Goal: Task Accomplishment & Management: Manage account settings

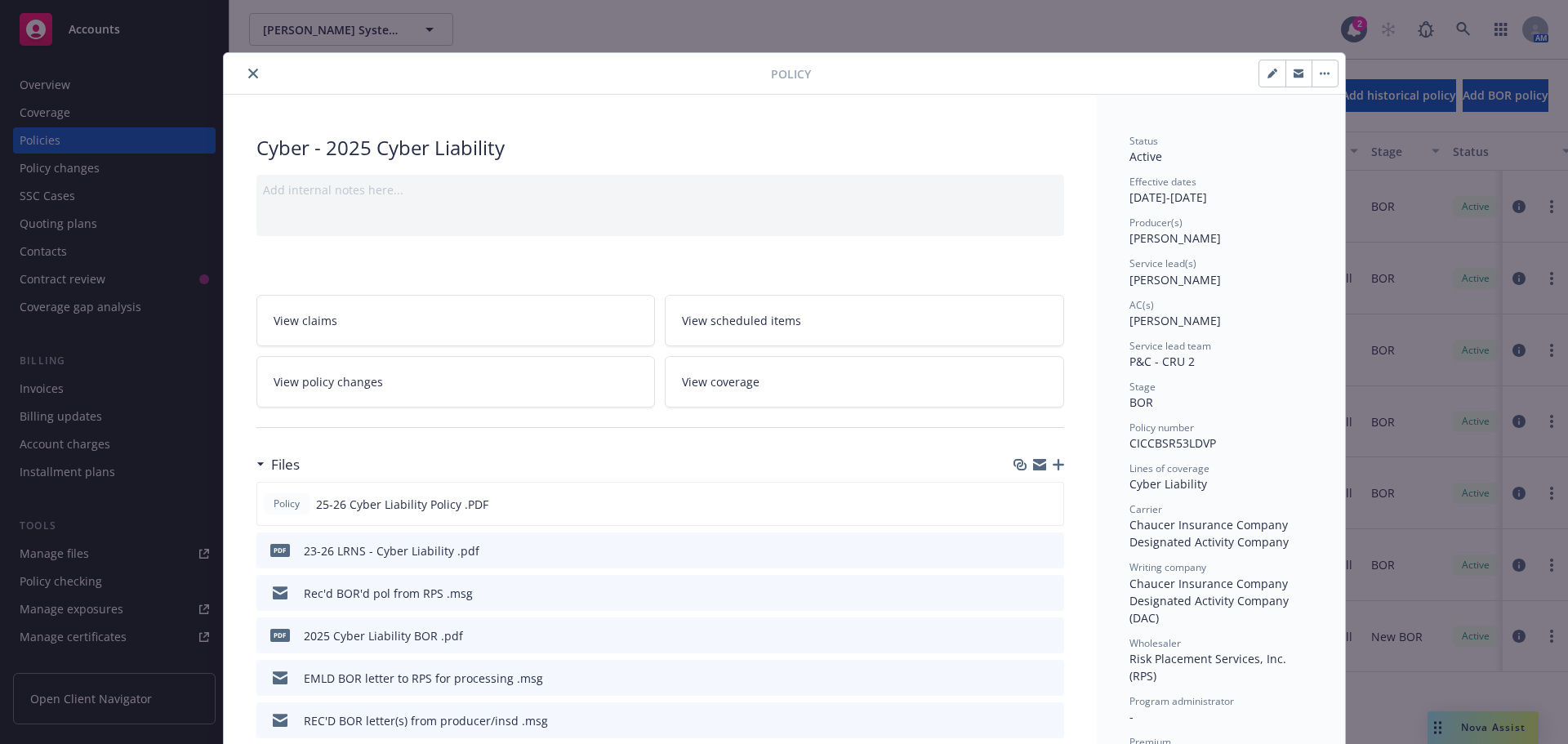
click at [1045, 466] on div at bounding box center [1039, 464] width 51 height 13
click at [1053, 466] on icon "button" at bounding box center [1059, 464] width 11 height 11
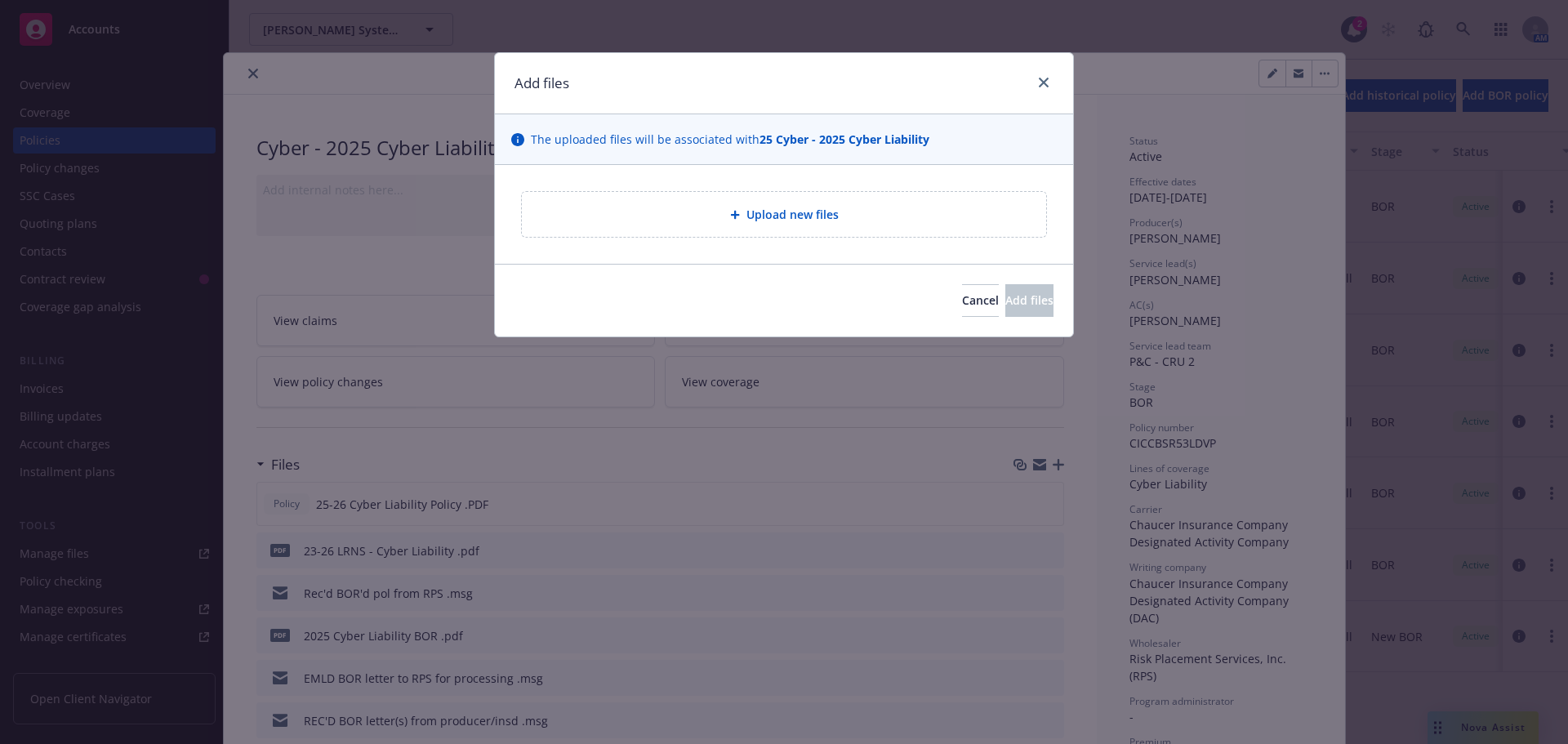
type textarea "x"
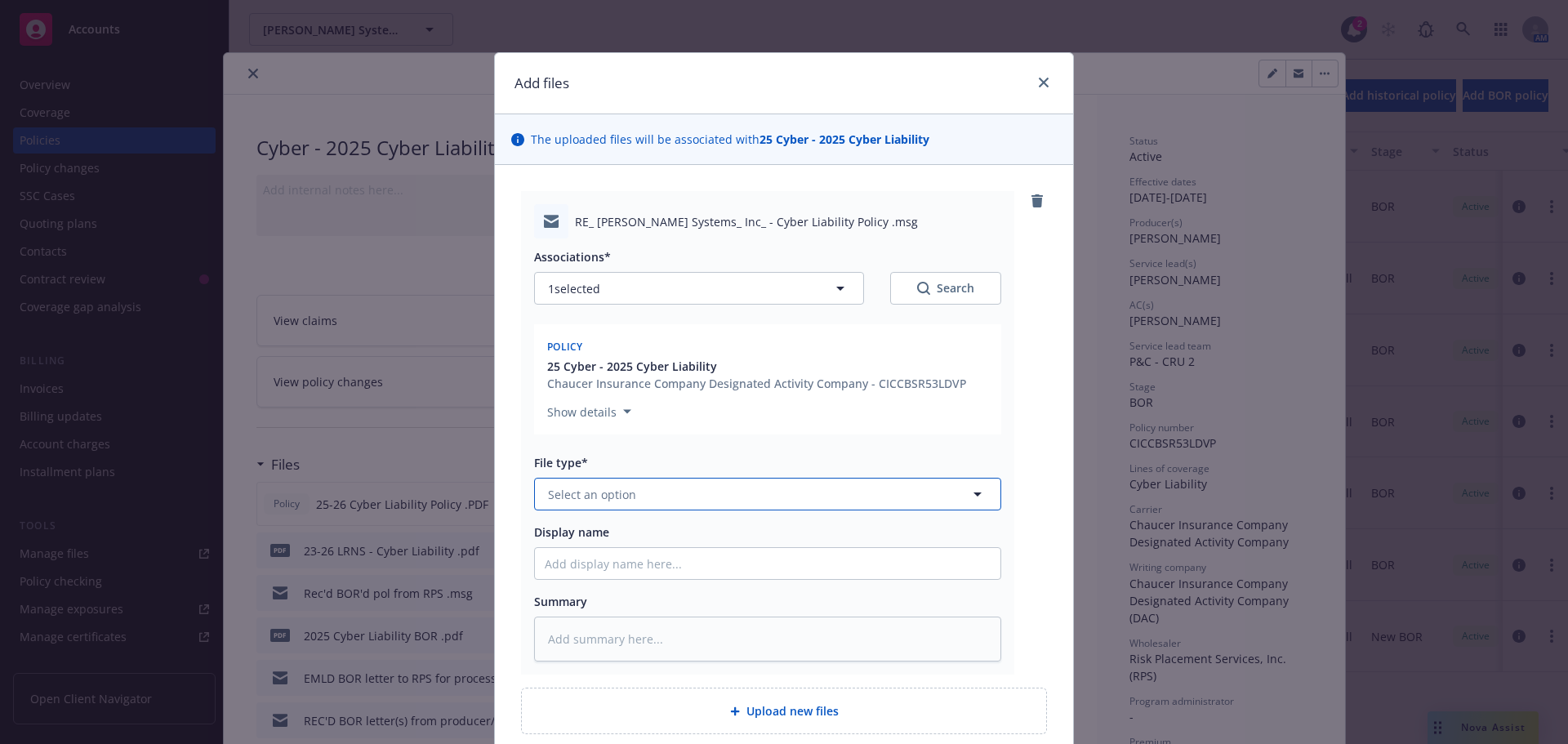
click at [588, 496] on span "Select an option" at bounding box center [592, 495] width 88 height 17
type input "em"
click at [591, 577] on div "Email" at bounding box center [767, 582] width 446 height 24
click at [602, 568] on input "Display name" at bounding box center [767, 563] width 465 height 31
type textarea "x"
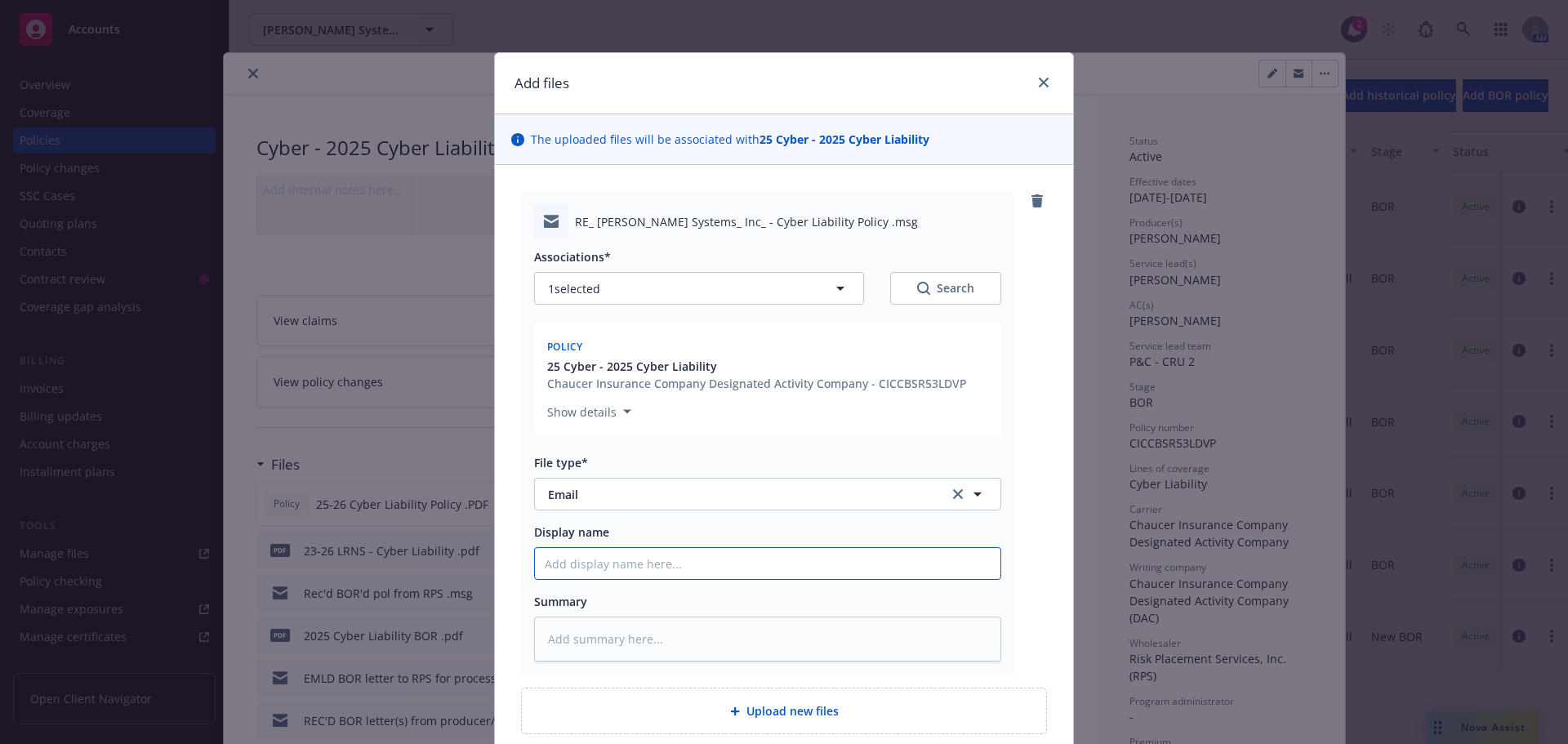
type input "E"
type textarea "x"
type input "EM"
type textarea "x"
type input "EML"
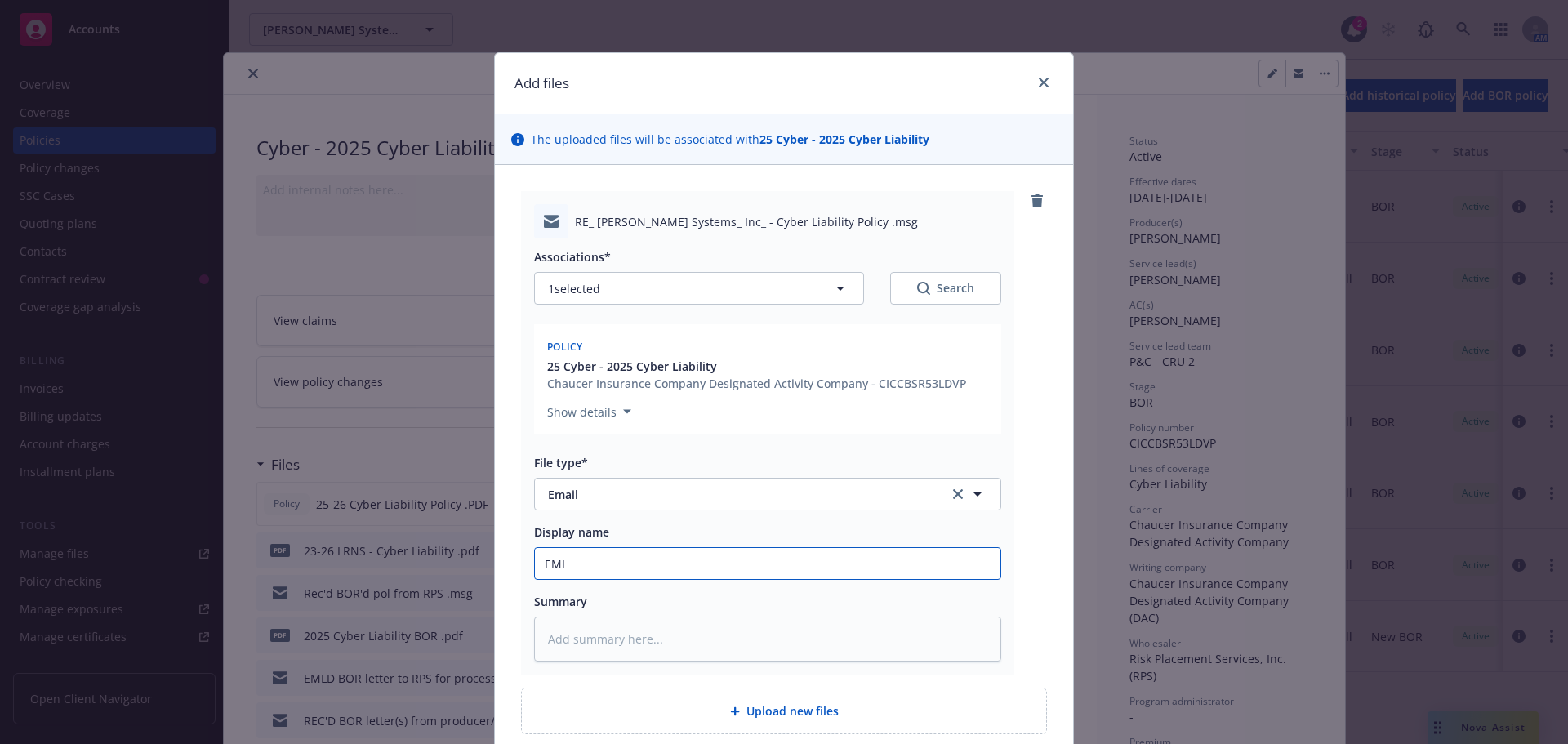
type textarea "x"
type input "EMLD"
type textarea "x"
type input "EMLD"
type textarea "x"
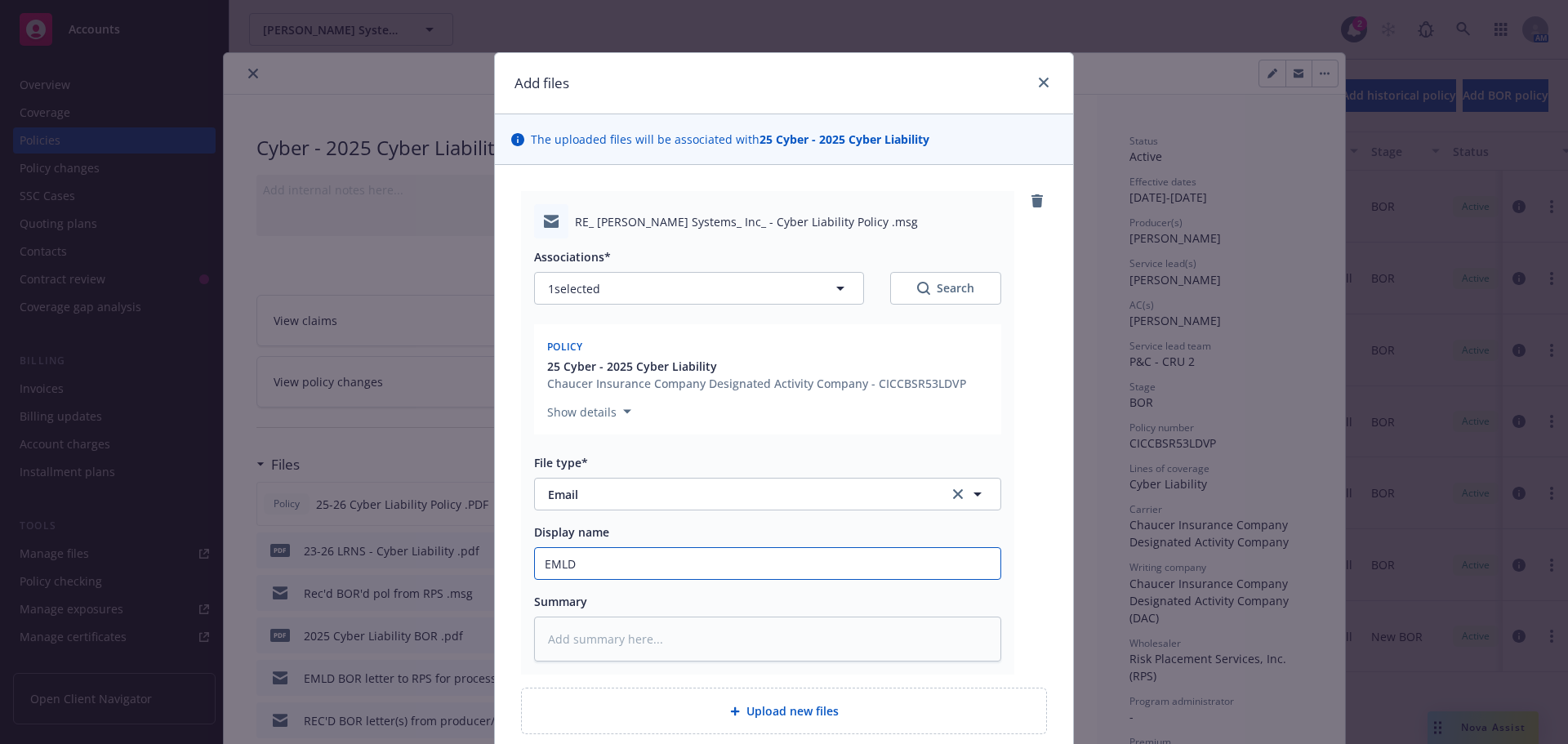
type input "EMLD C"
type textarea "x"
type input "EMLD Cyb"
type textarea "x"
type input "EMLD Cybn"
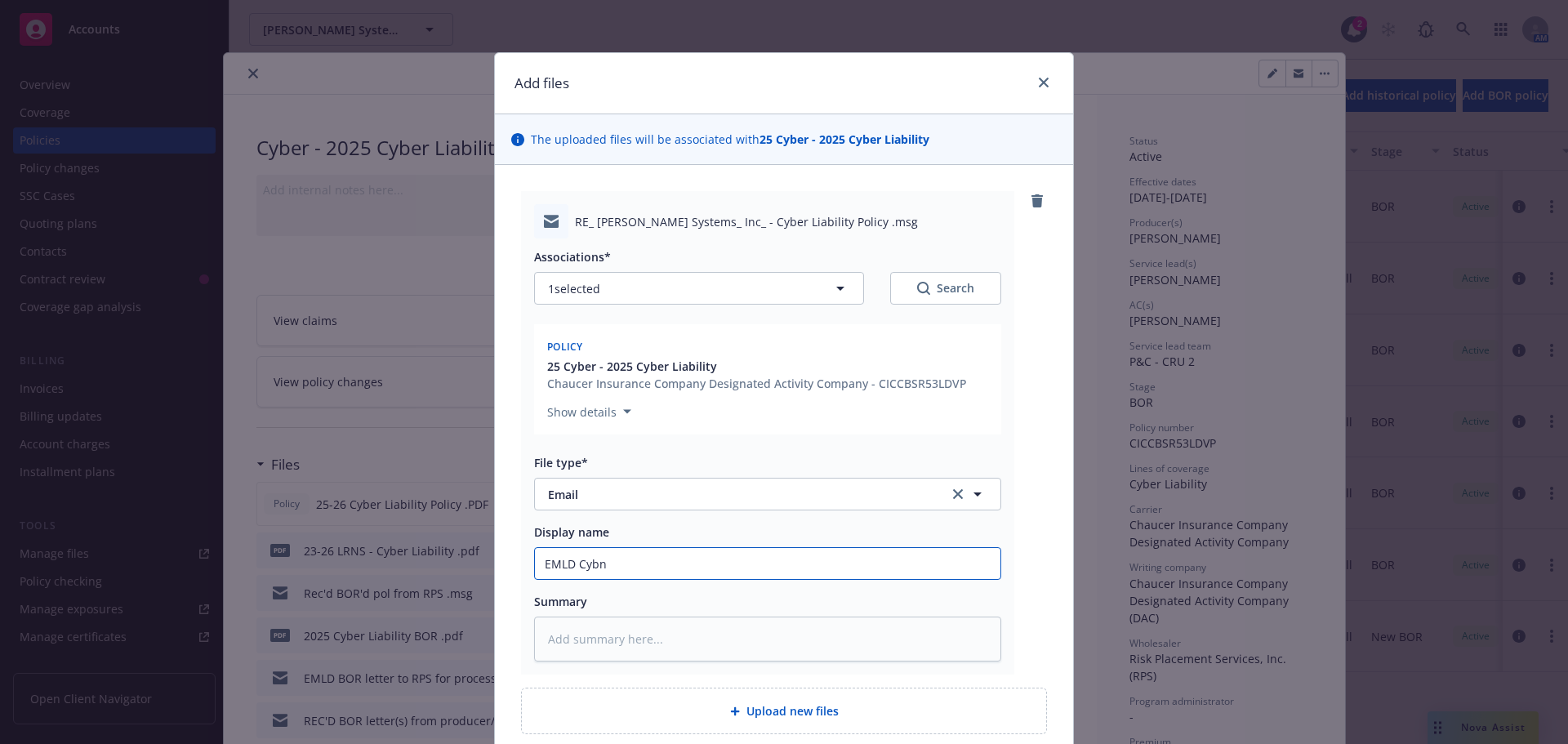
type textarea "x"
type input "EMLD Cybne"
type textarea "x"
type input "EMLD Cybner"
type textarea "x"
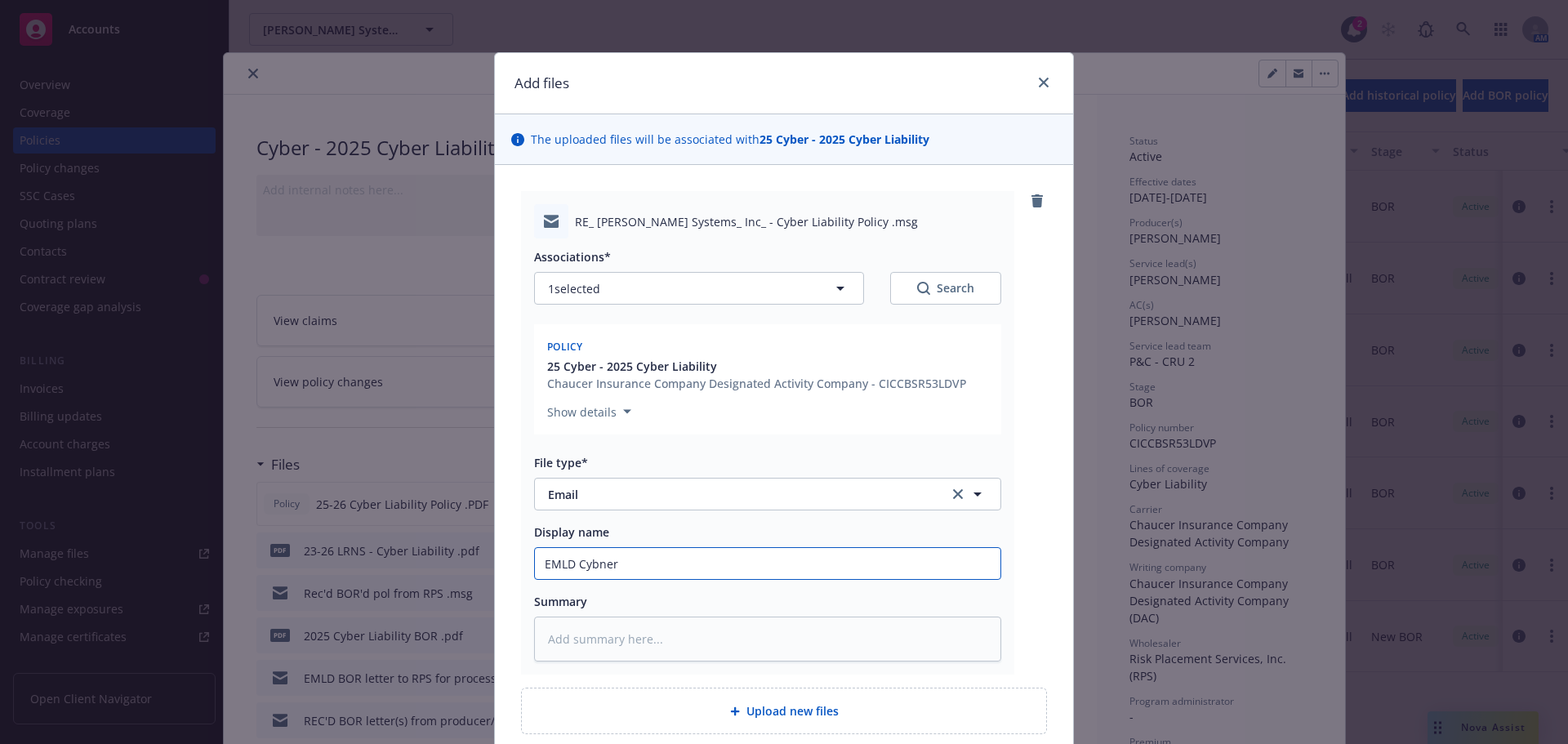
type input "EMLD Cybner"
type textarea "x"
type input "EMLD Cybner"
type textarea "x"
type input "EMLD Cybne"
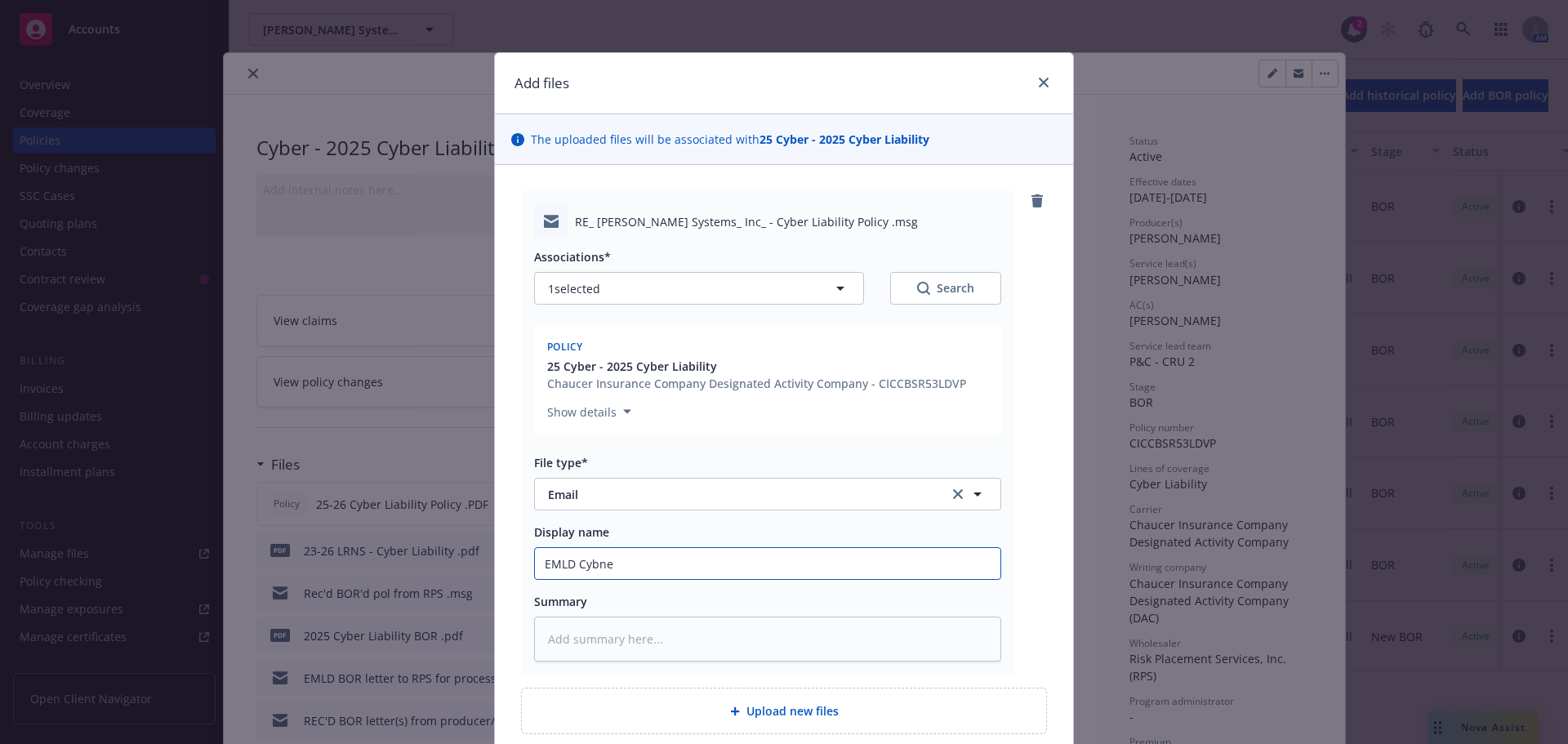
type textarea "x"
type input "EMLD Cybn"
type textarea "x"
type input "EMLD Cyb"
type textarea "x"
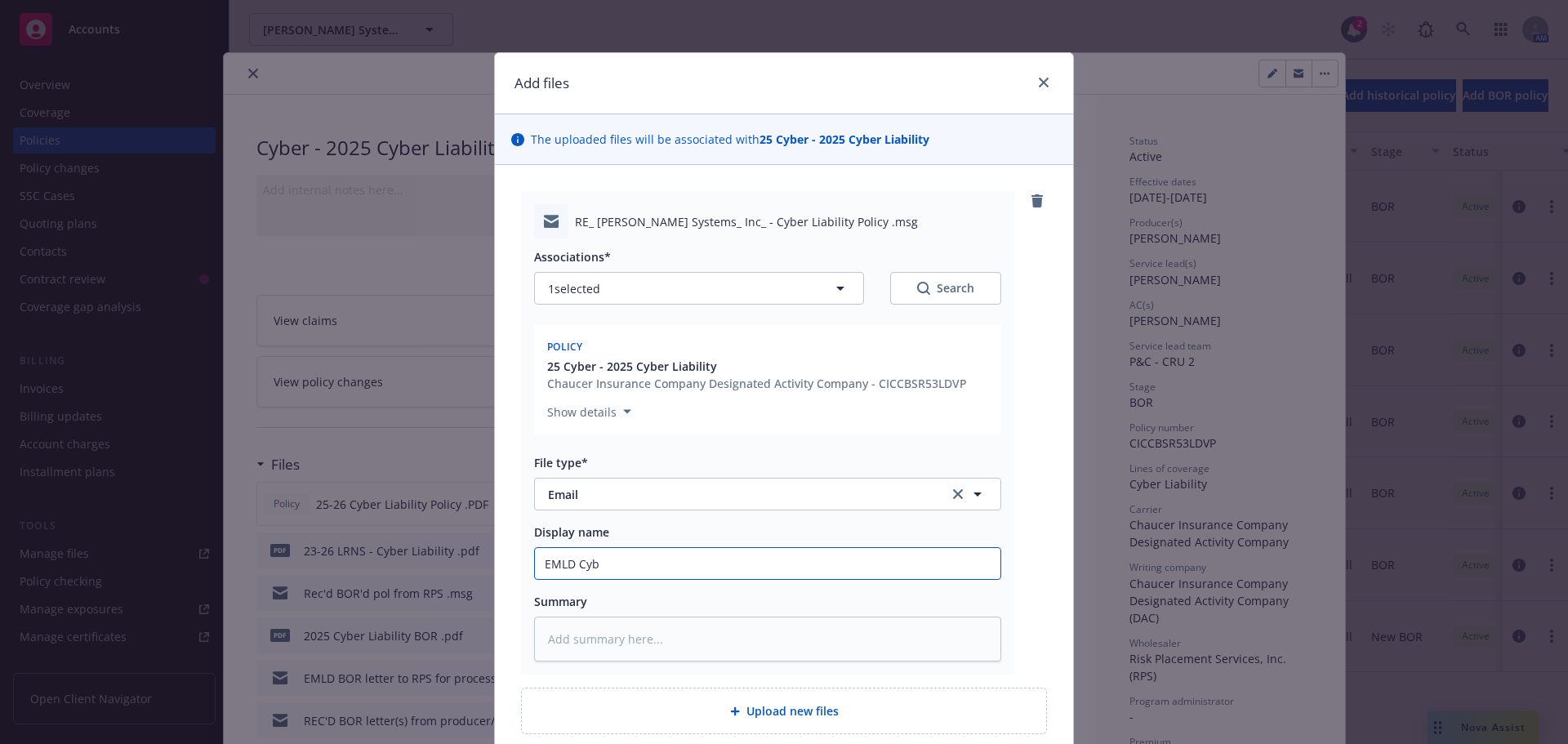
type input "EMLD Cybe"
type textarea "x"
type input "EMLD Cyber"
type textarea "x"
type input "EMLD Cyber"
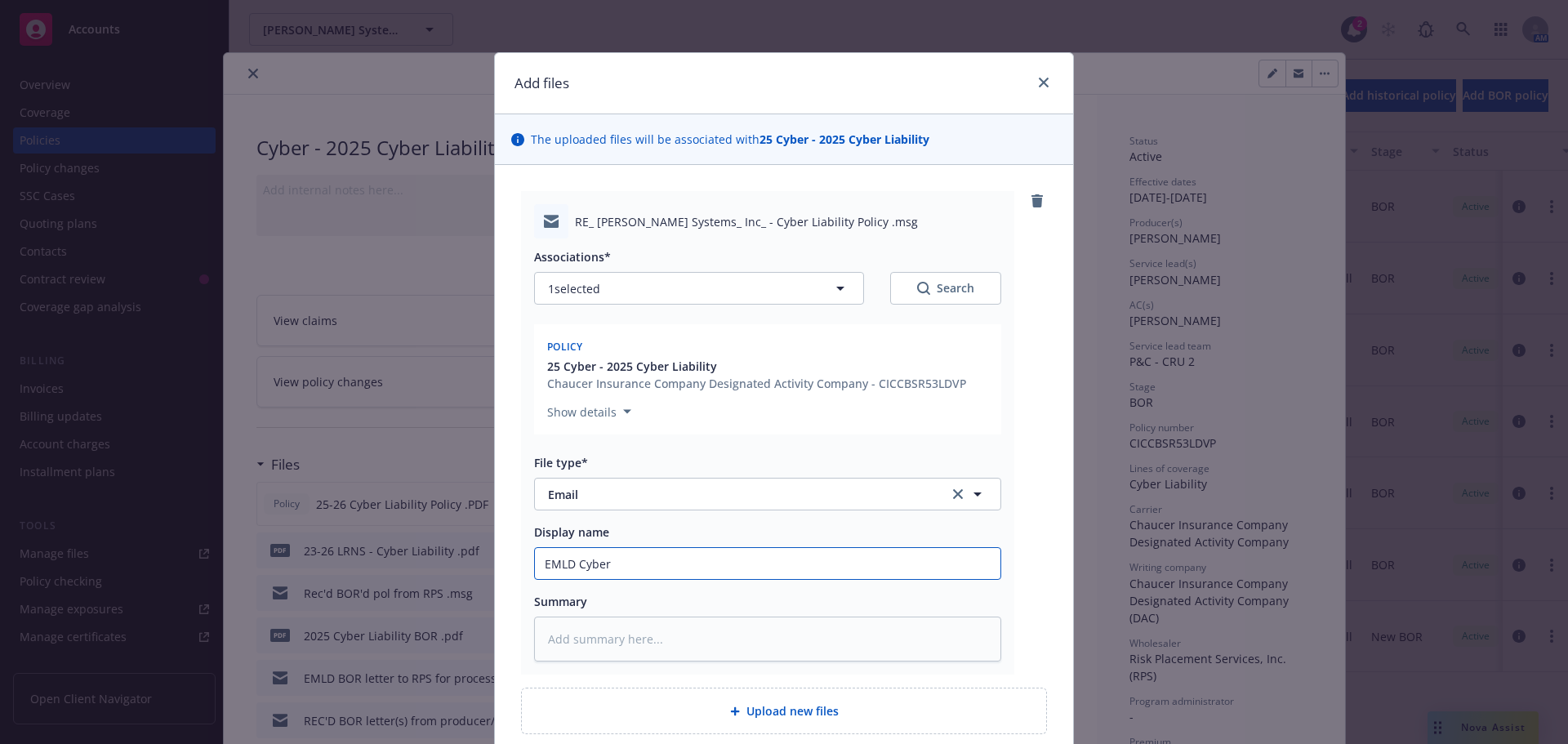
type textarea "x"
type input "EMLD Cyber L"
type textarea "x"
type input "EMLD Cyber Li"
type textarea "x"
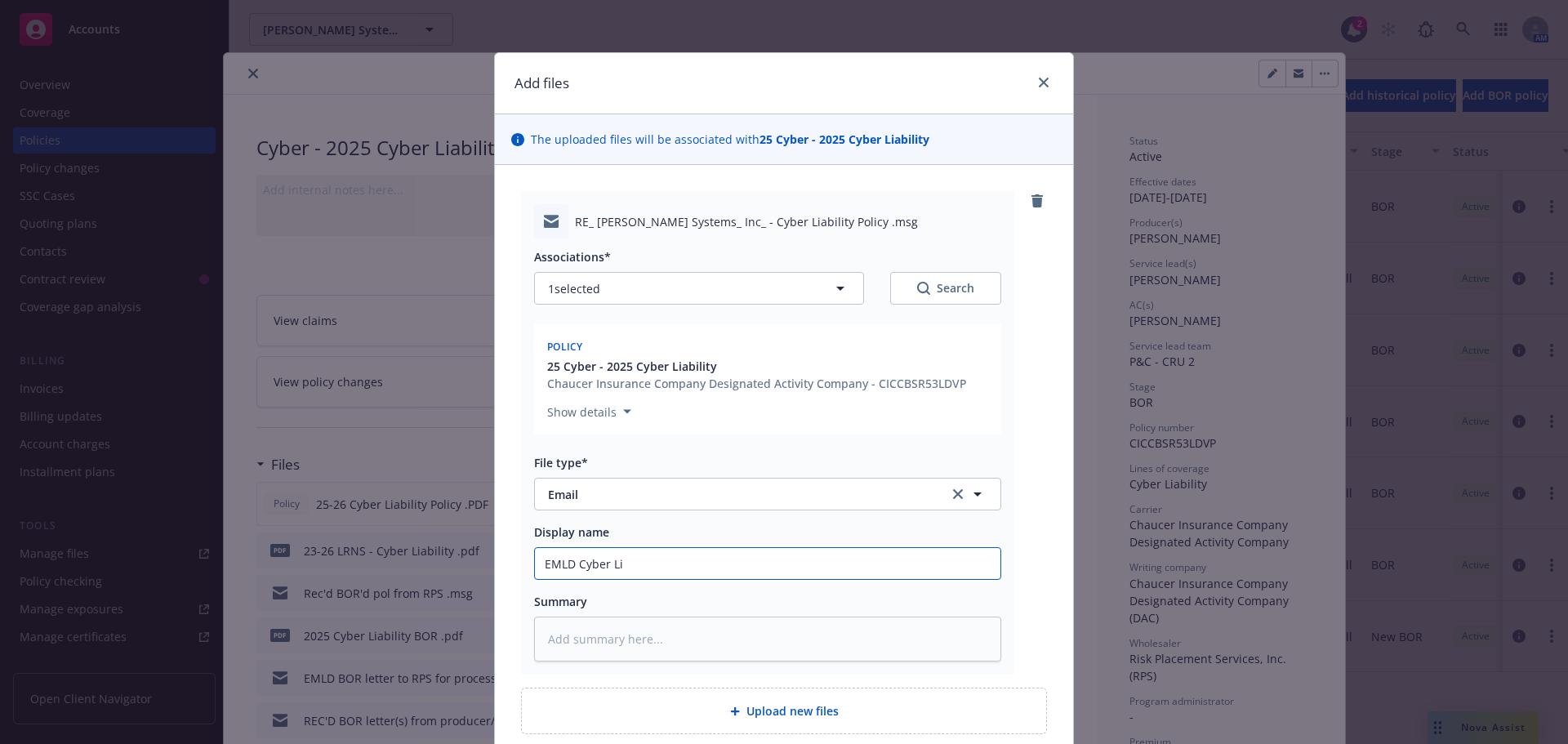
type input "EMLD Cyber Lia"
type textarea "x"
type input "EMLD Cyber Liab"
type textarea "x"
type input "EMLD Cyber Liabi"
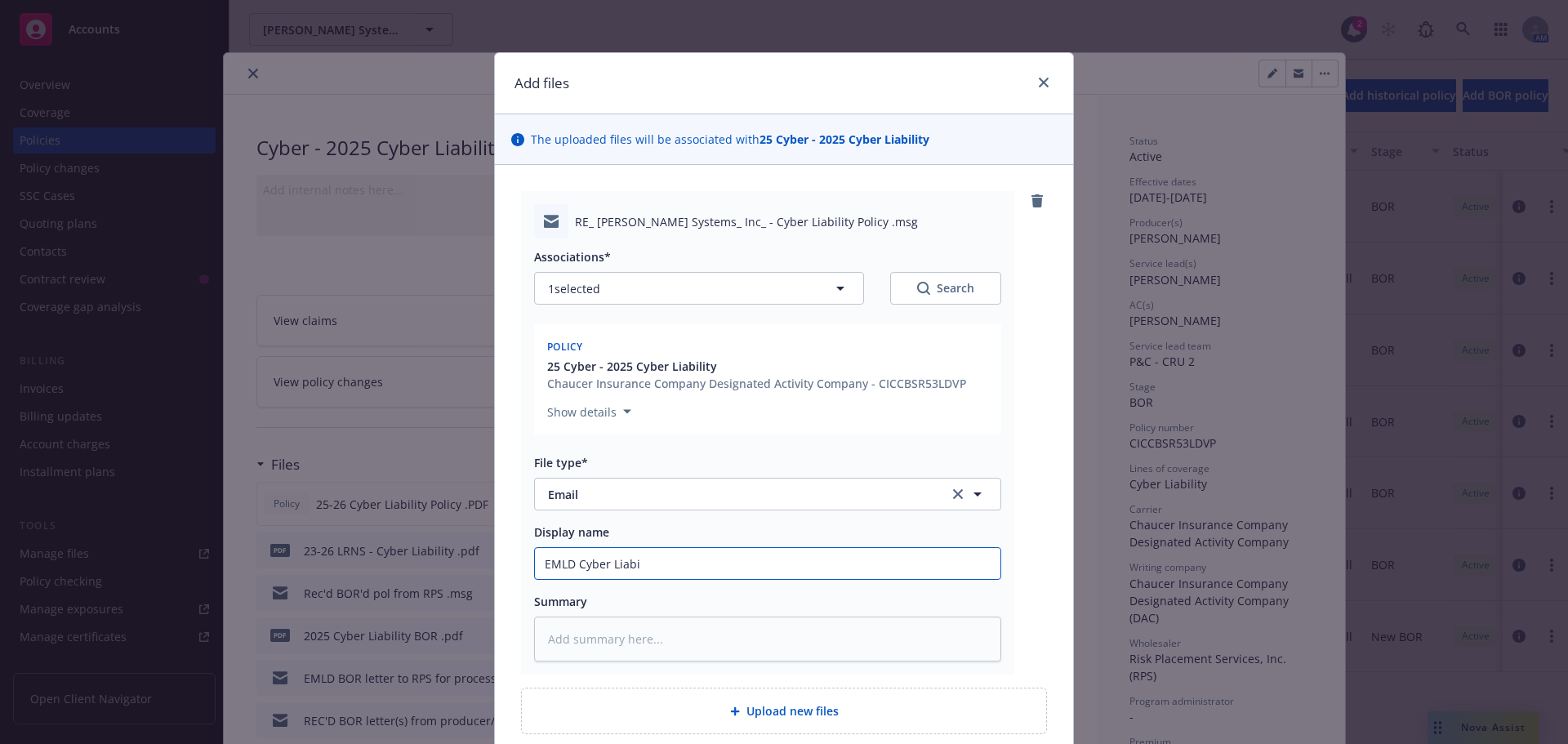
type textarea "x"
type input "EMLD Cyber Liabil"
type textarea "x"
type input "EMLD Cyber Liabili"
type textarea "x"
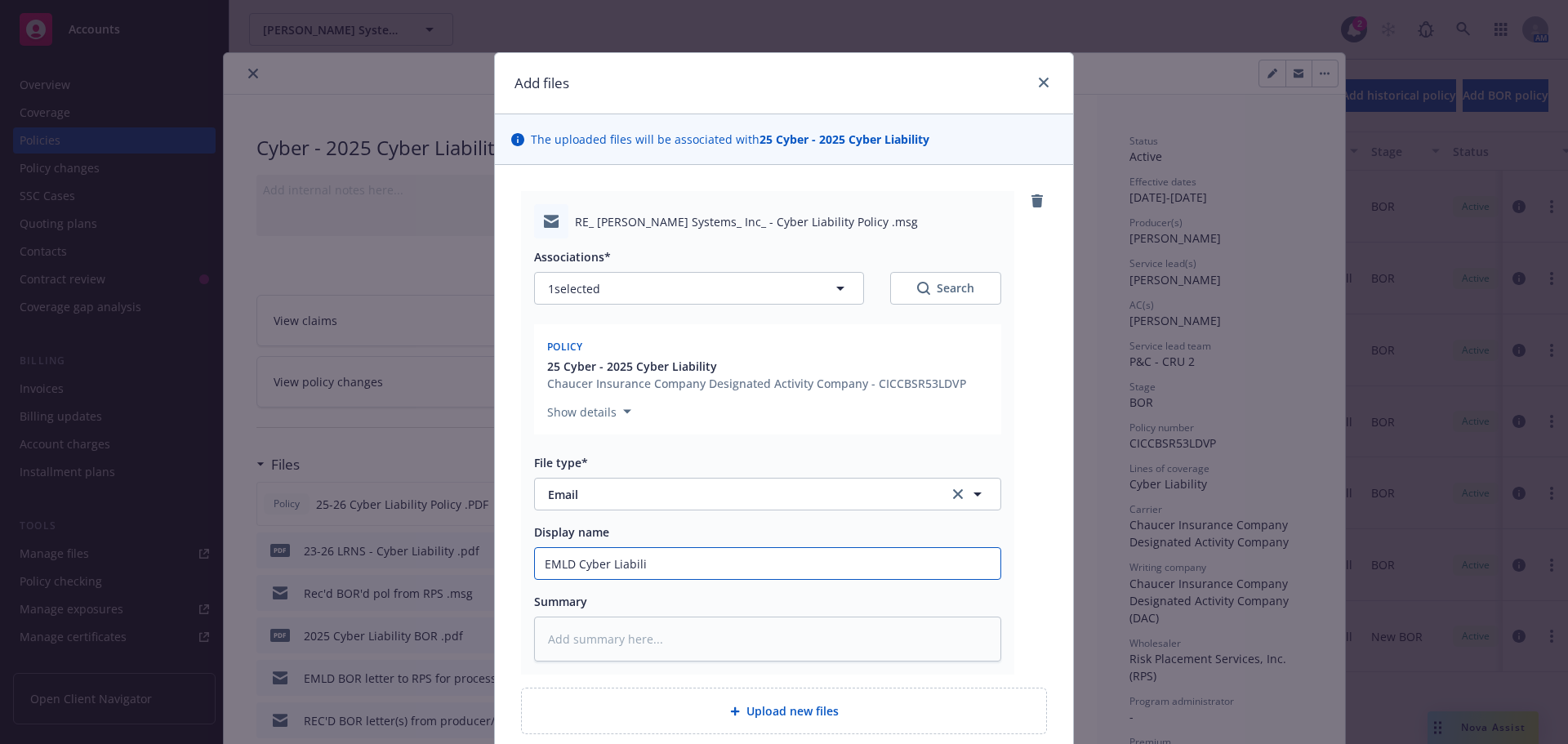
type input "EMLD Cyber Liabilit"
type textarea "x"
type input "EMLD Cyber Liabilit"
type textarea "x"
type input "EMLD Cyber Liabilit p"
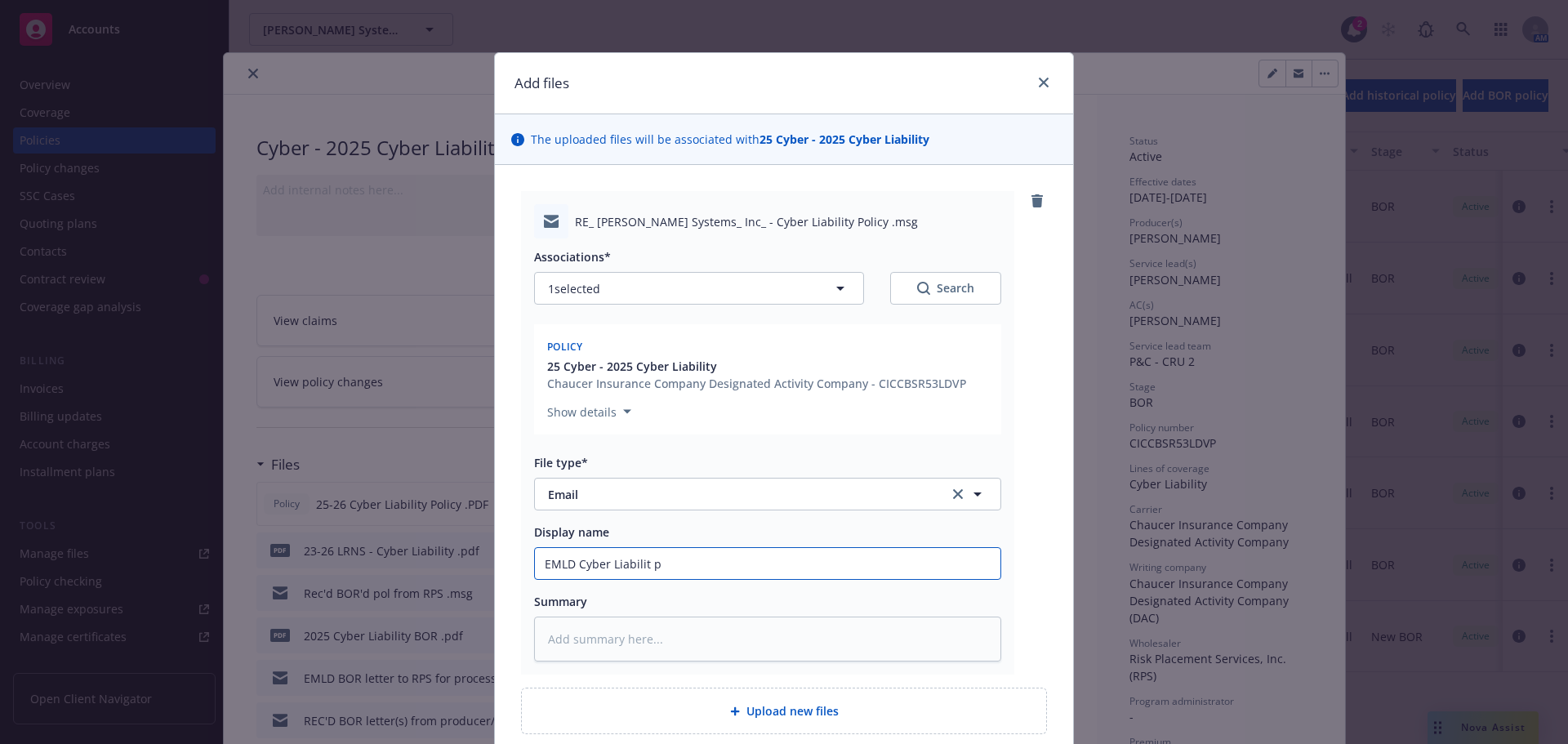
type textarea "x"
type input "EMLD Cyber Liabilit po"
type textarea "x"
type input "EMLD Cyber Liabilit p"
type textarea "x"
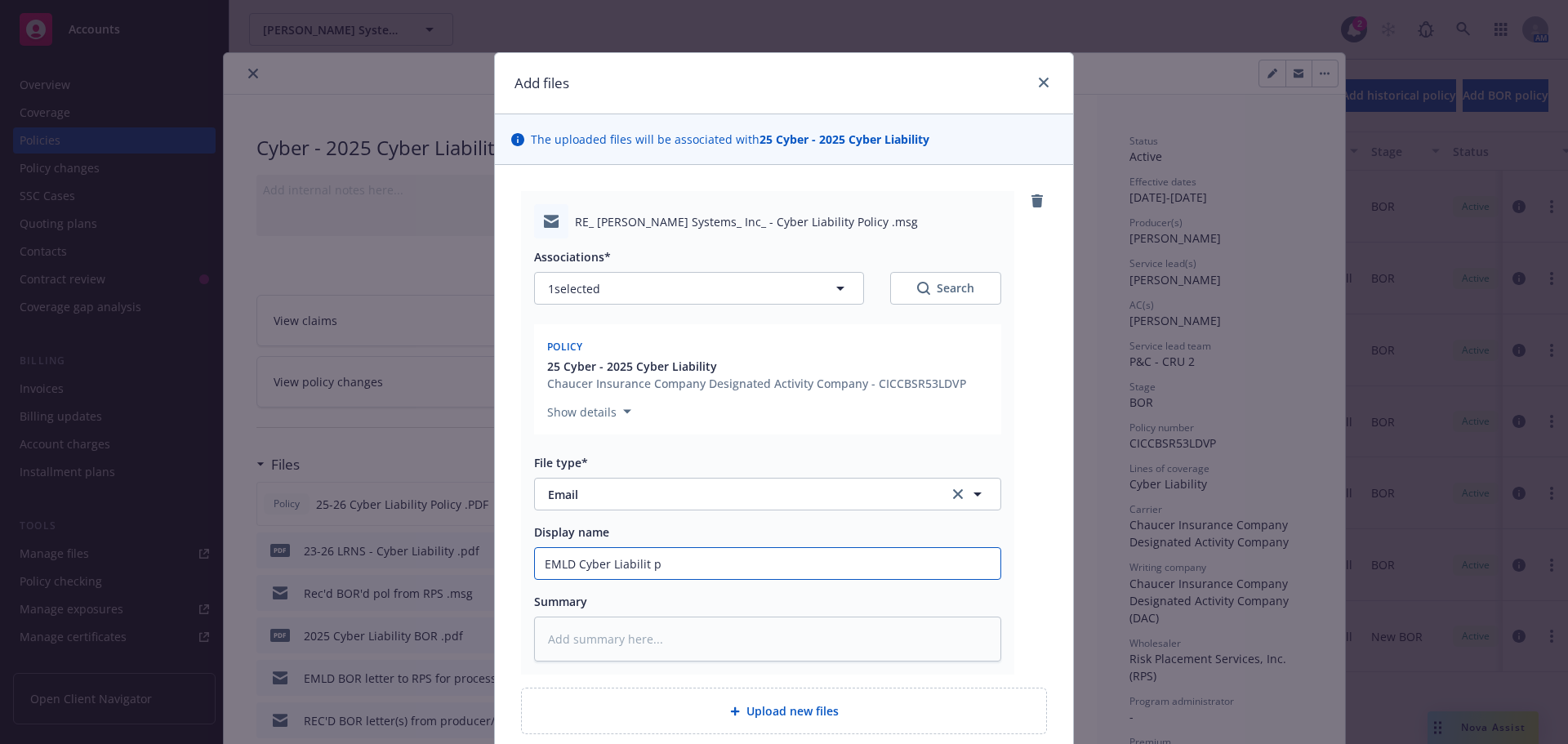
type input "EMLD Cyber Liabilit"
type textarea "x"
type input "EMLD Cyber Liabilit"
type textarea "x"
type input "EMLD Cyber Liabili"
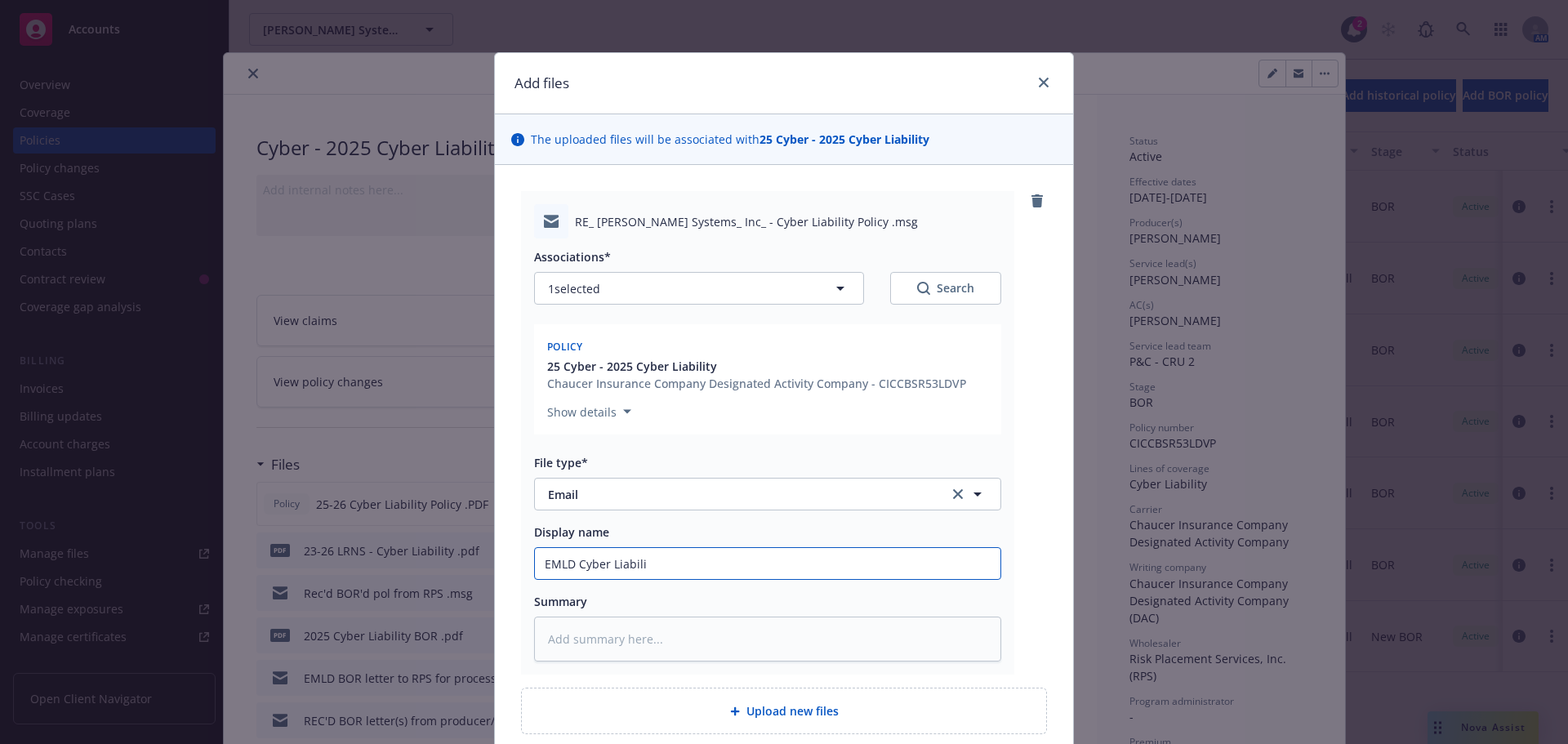
type textarea "x"
type input "EMLD Cyber Liabiliy"
type textarea "x"
type input "EMLD Cyber Liabiliy"
type textarea "x"
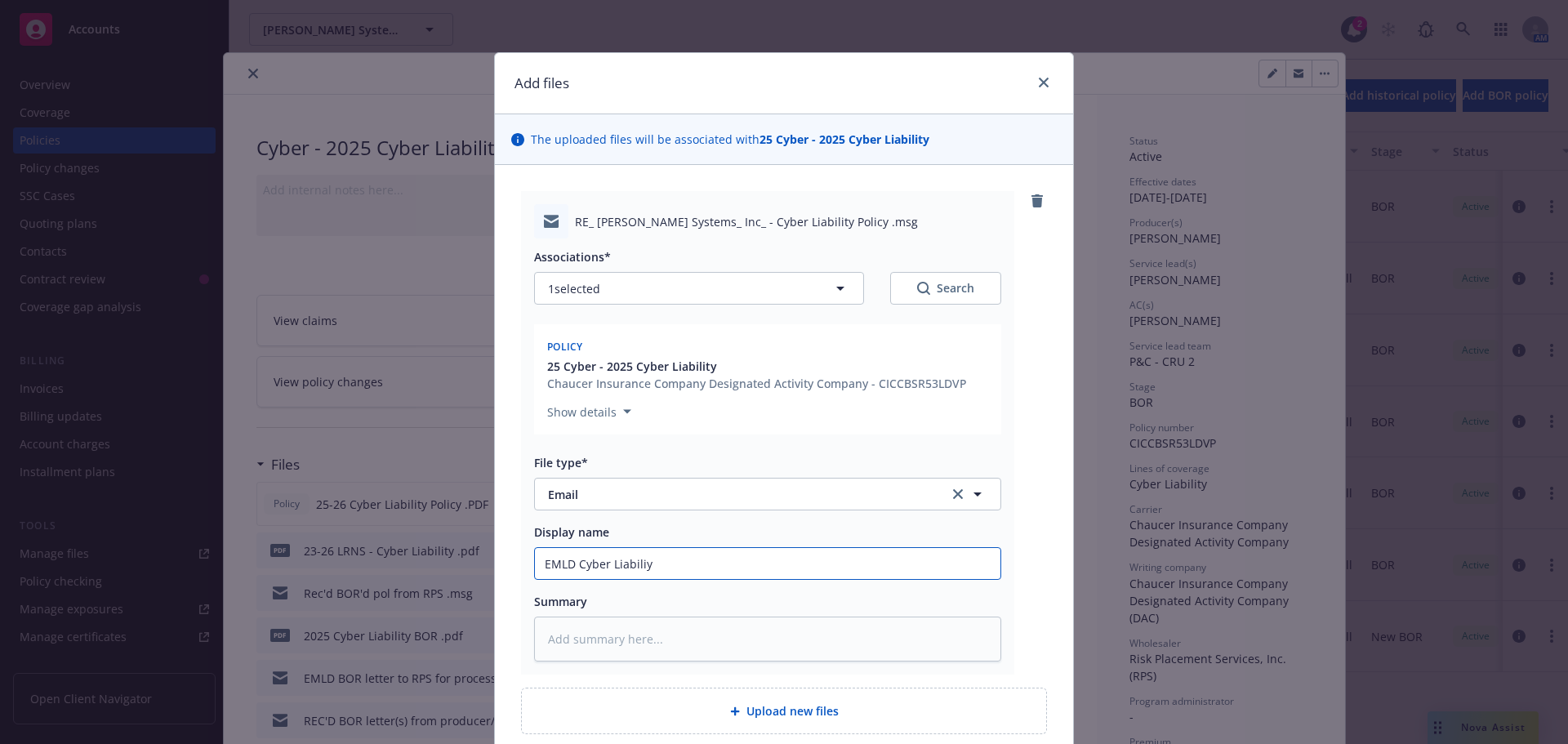
type input "EMLD Cyber Liabiliy"
type textarea "x"
type input "EMLD Cyber Liabili"
type textarea "x"
type input "EMLD Cyber Liabilit"
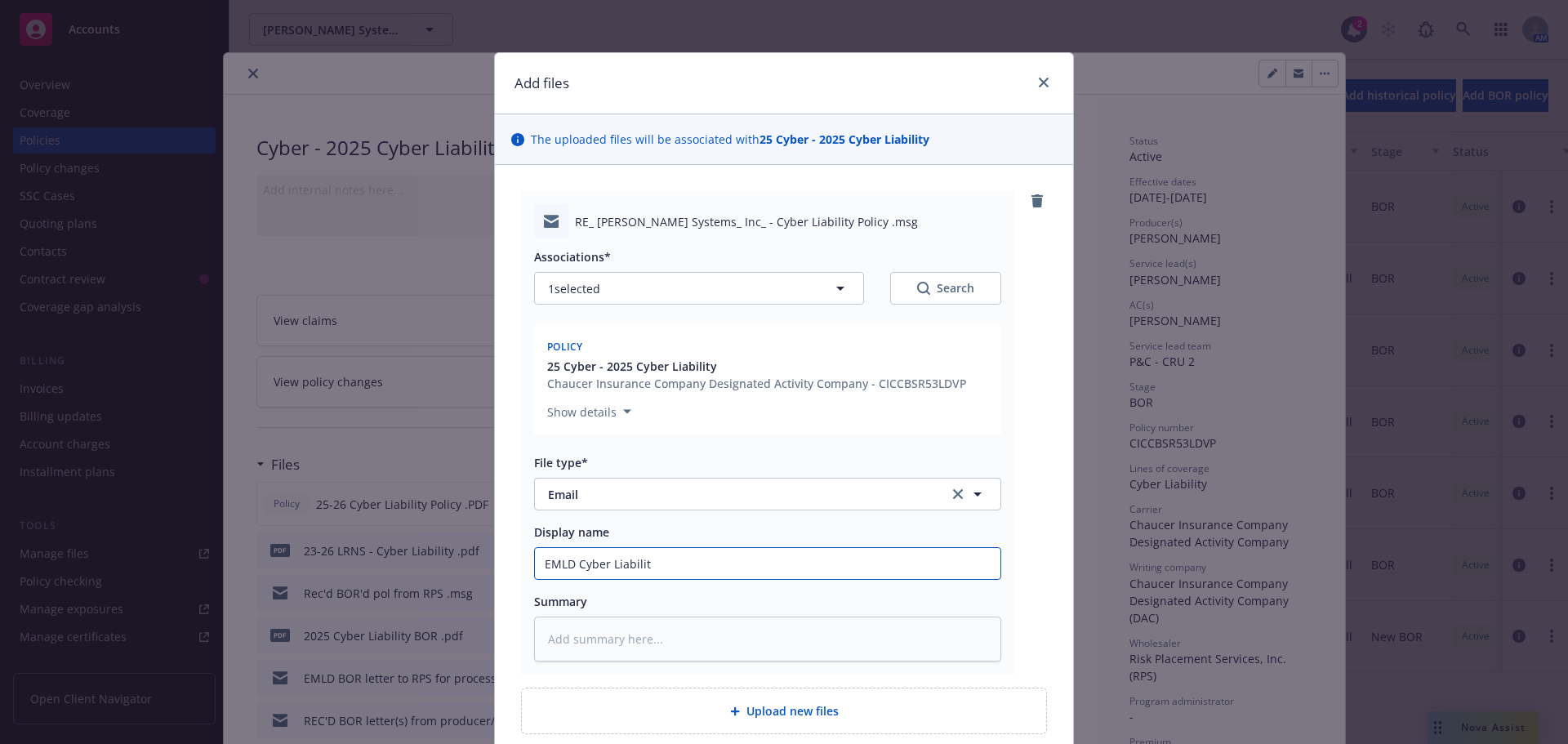
type textarea "x"
type input "EMLD Cyber Liability"
type textarea "x"
type input "EMLD Cyber Liability"
type textarea "x"
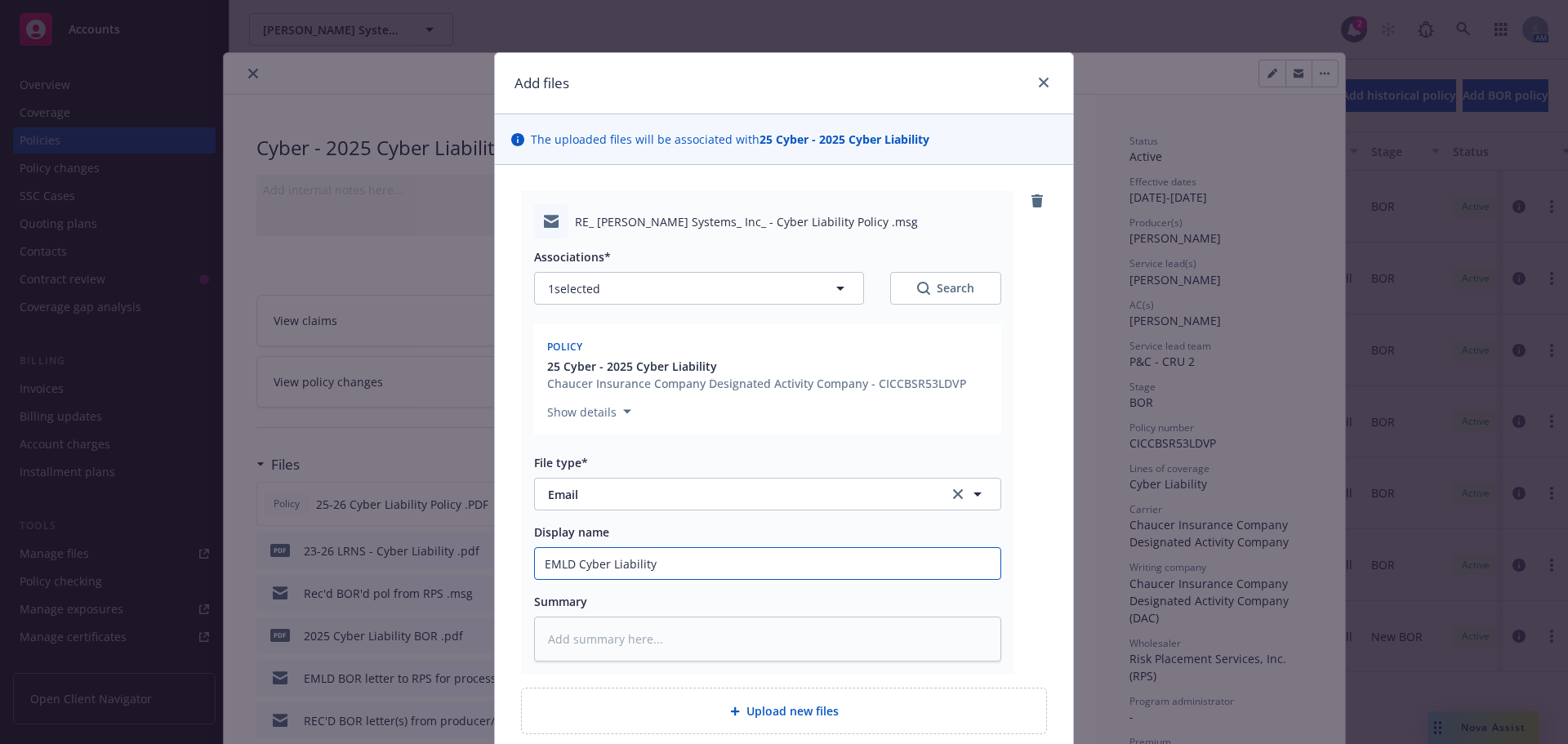
type input "EMLD Cyber Liability p"
type textarea "x"
type input "EMLD Cyber Liability pl"
type textarea "x"
type input "EMLD Cyber Liability p"
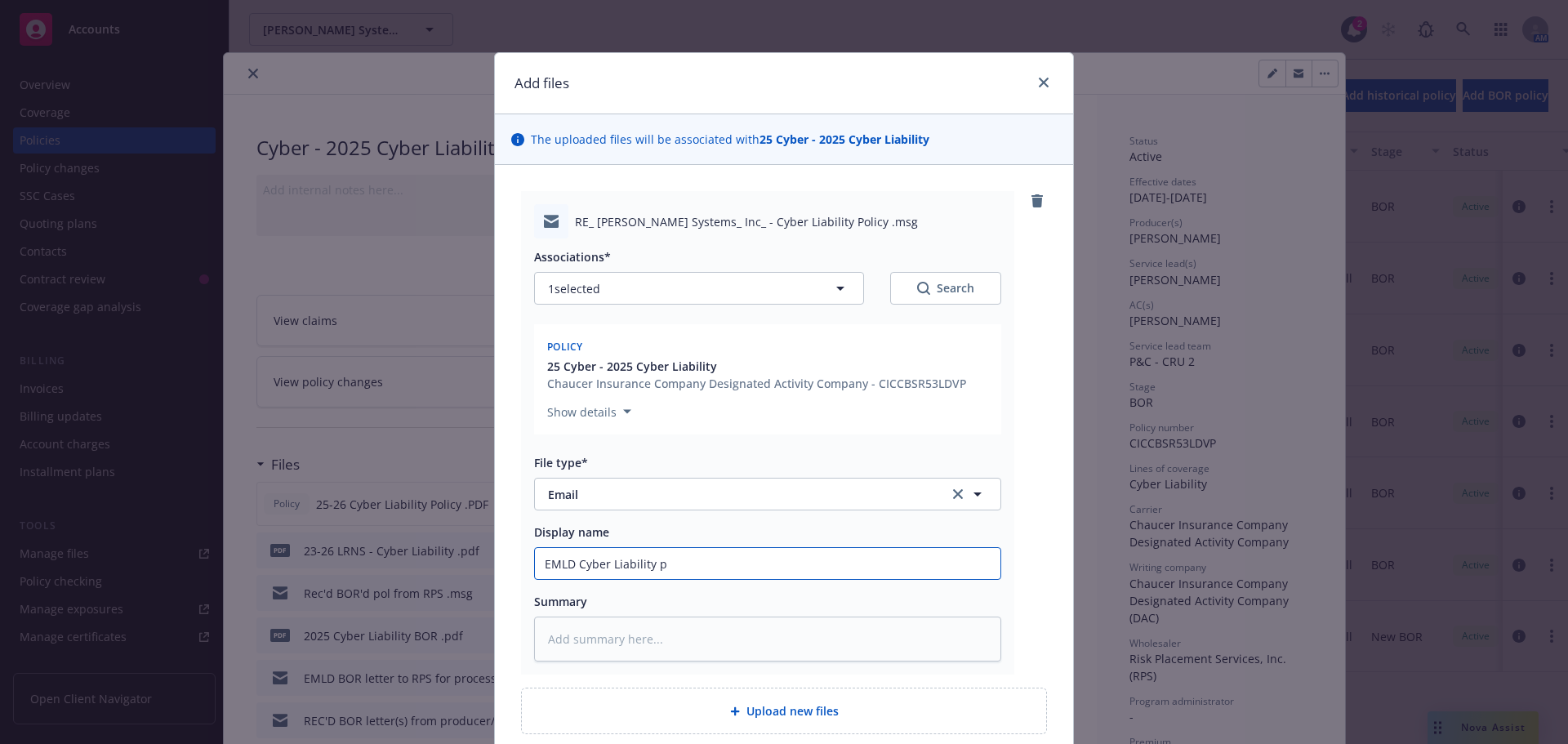
type textarea "x"
type input "EMLD Cyber Liability po"
type textarea "x"
type input "EMLD Cyber Liability pol"
type textarea "x"
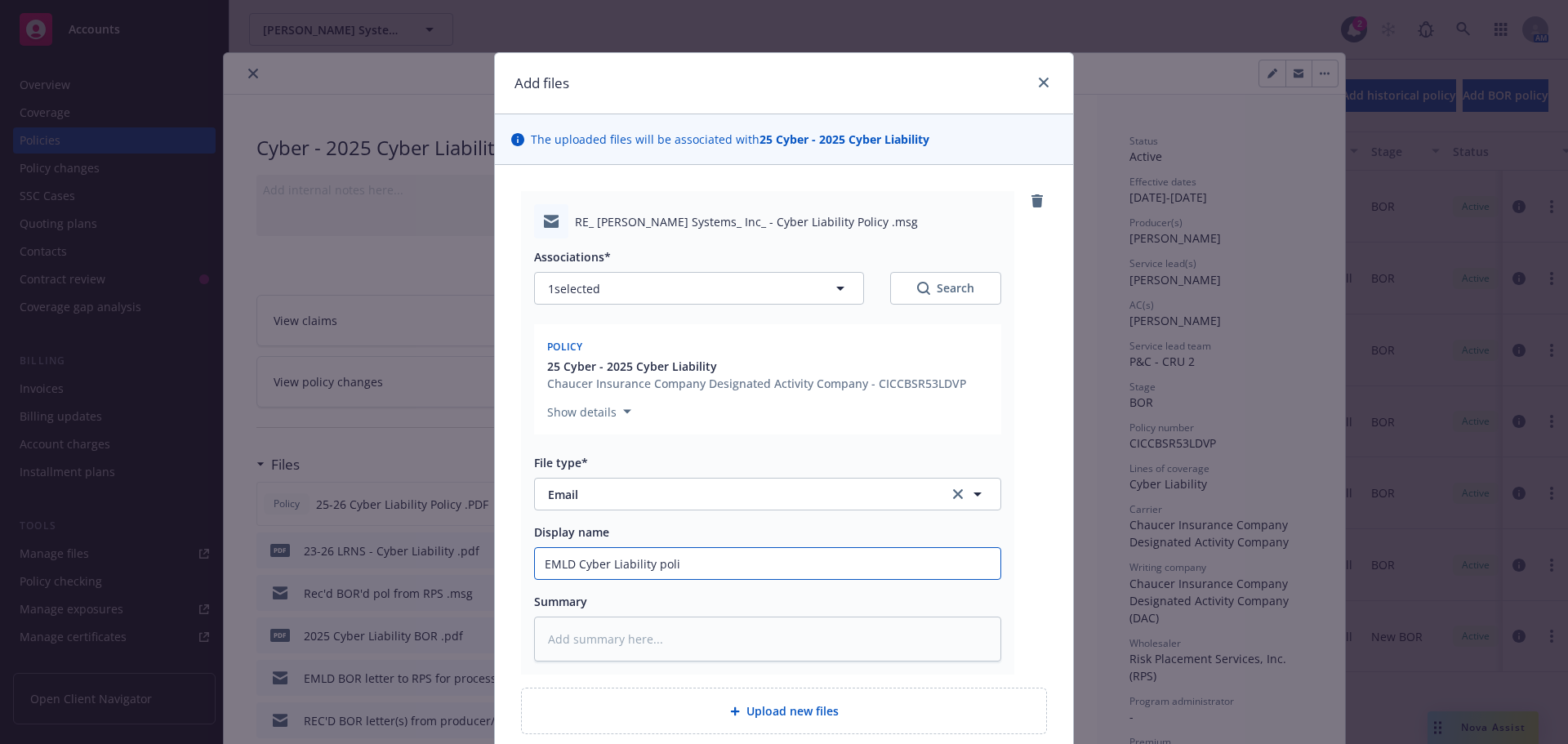
type input "EMLD Cyber Liability polic"
type textarea "x"
type input "EMLD Cyber Liability policy"
type textarea "x"
type input "EMLD Cyber Liability policy"
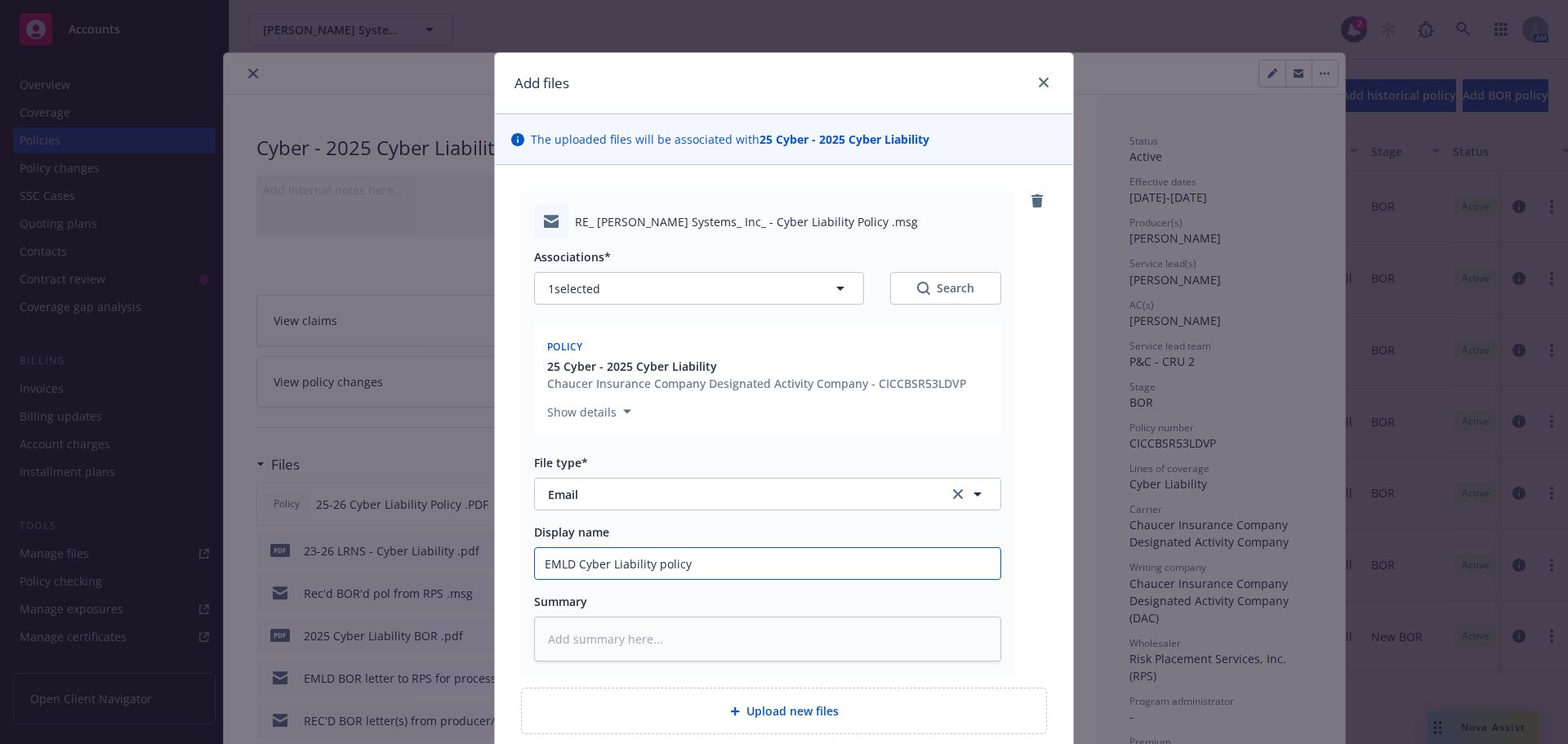
type textarea "x"
type input "EMLD Cyber Liability policy to"
type textarea "x"
type input "EMLD Cyber Liability policy to"
type textarea "x"
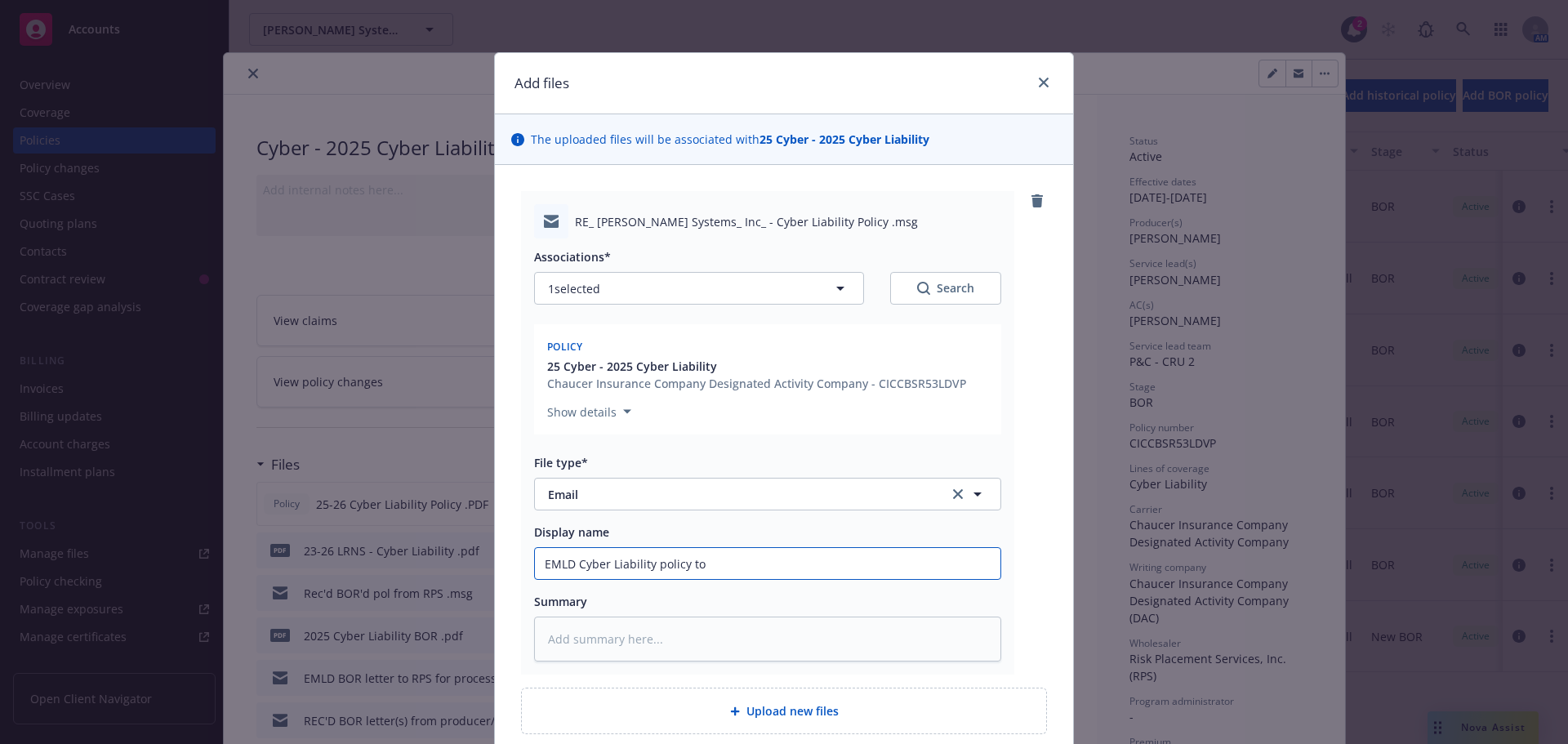
type input "EMLD Cyber Liability policy to t"
type textarea "x"
type input "EMLD Cyber Liability policy to th"
type textarea "x"
type input "EMLD Cyber Liability policy to the"
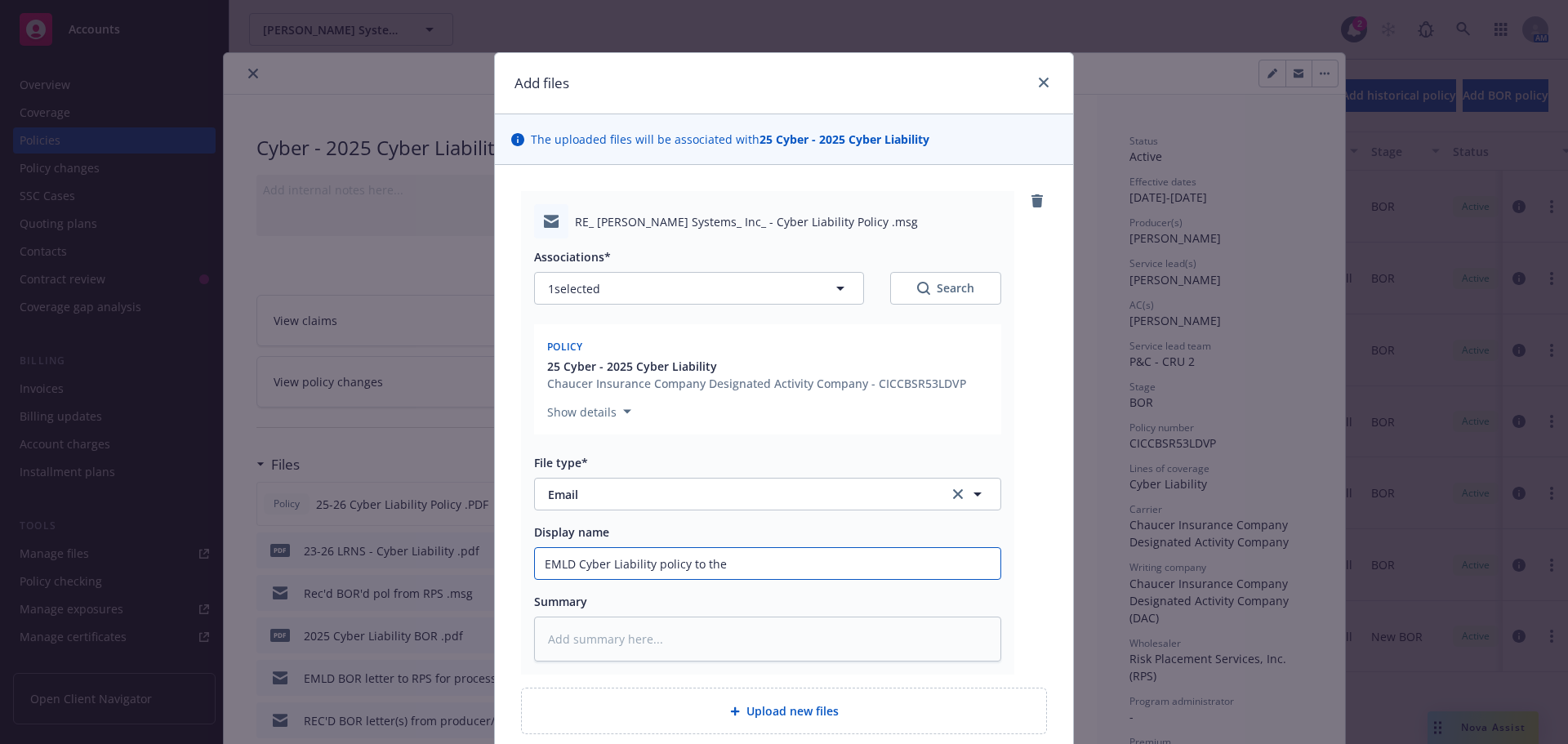
type textarea "x"
type input "EMLD Cyber Liability policy to the"
type textarea "x"
type input "EMLD Cyber Liability policy to the i"
type textarea "x"
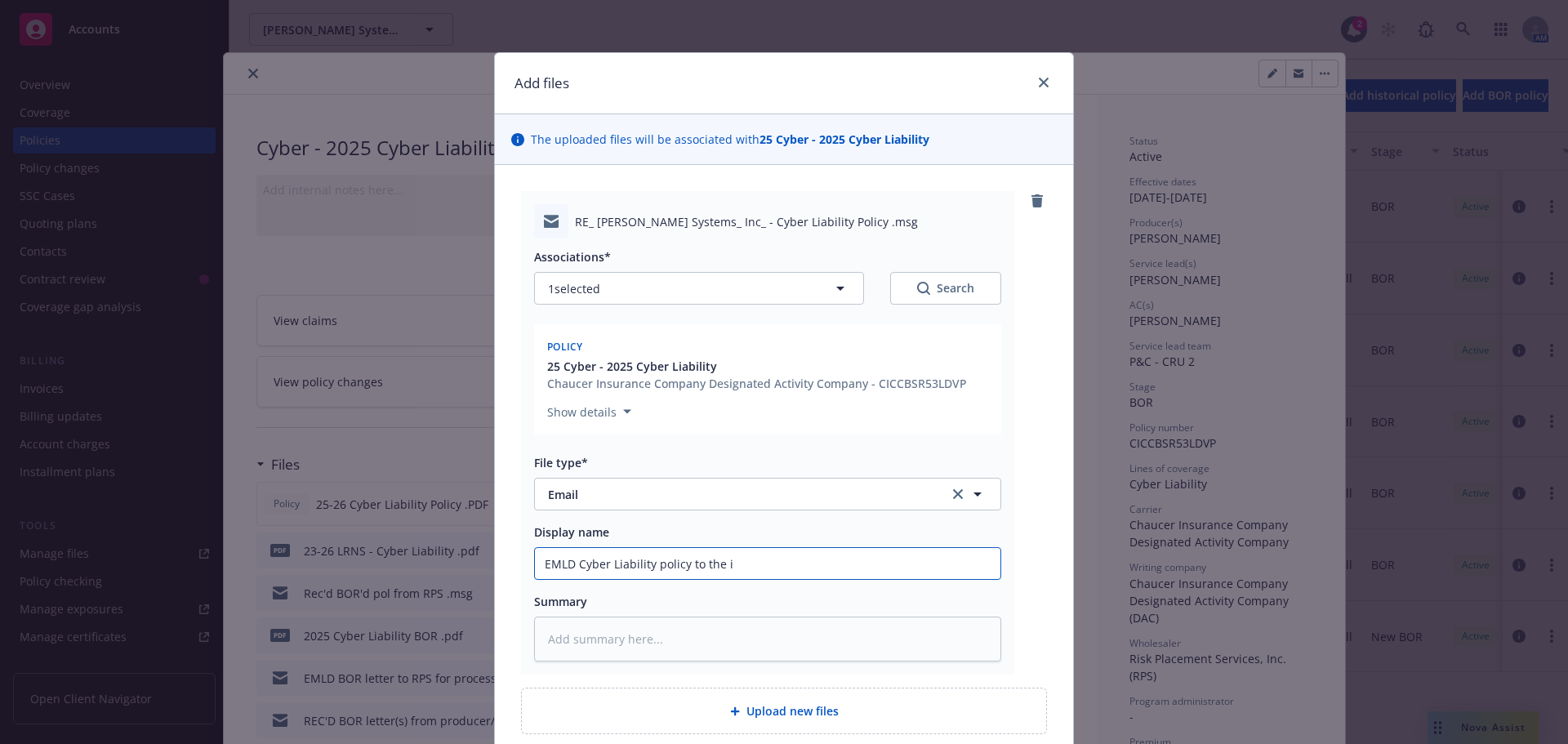
type input "EMLD Cyber Liability policy to the in"
type textarea "x"
type input "EMLD Cyber Liability policy to the ing"
type textarea "x"
type input "EMLD Cyber Liability policy to the [PERSON_NAME]"
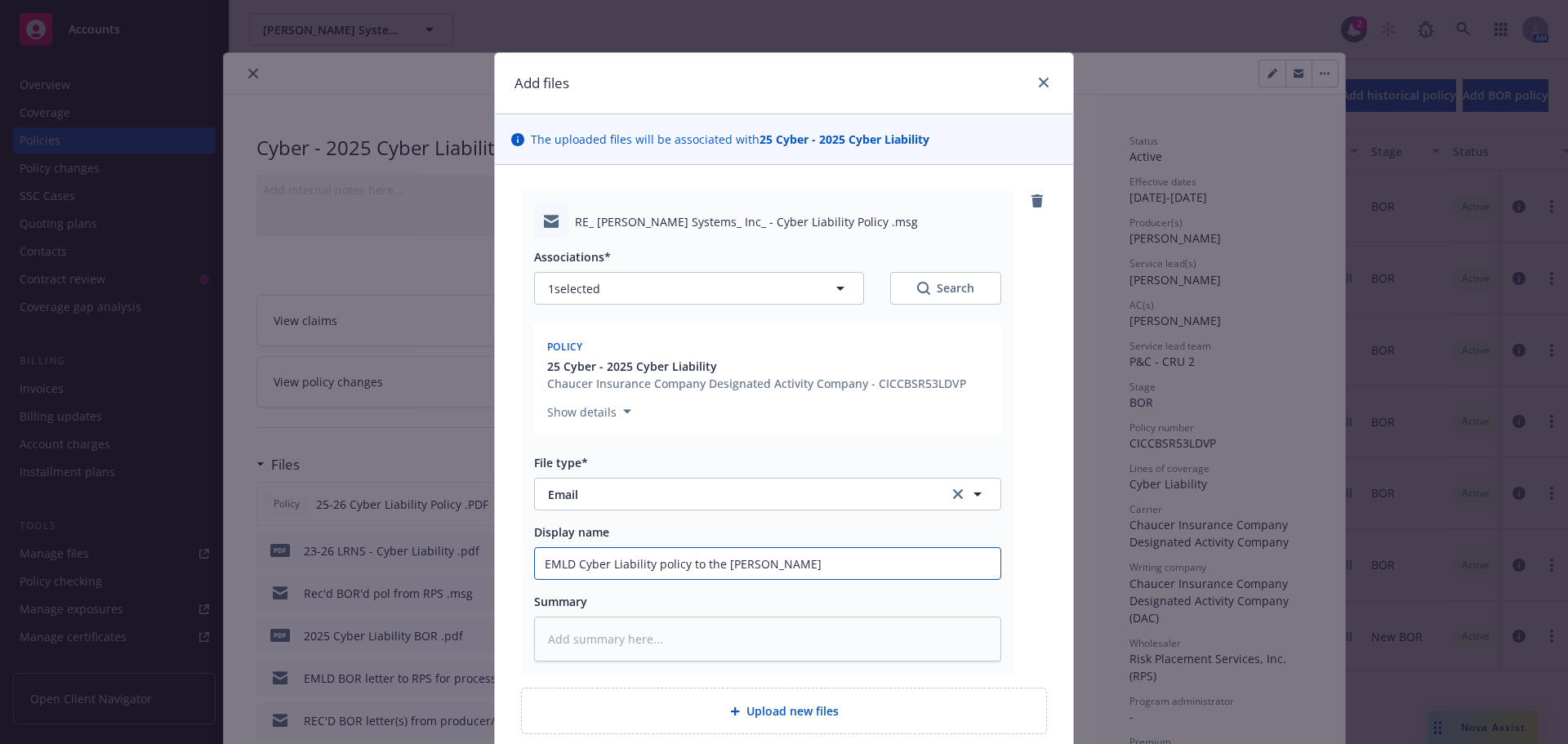
type textarea "x"
type input "EMLD Cyber Liability policy to the inges"
type textarea "x"
type input "EMLD Cyber Liability policy to the ingest"
type textarea "x"
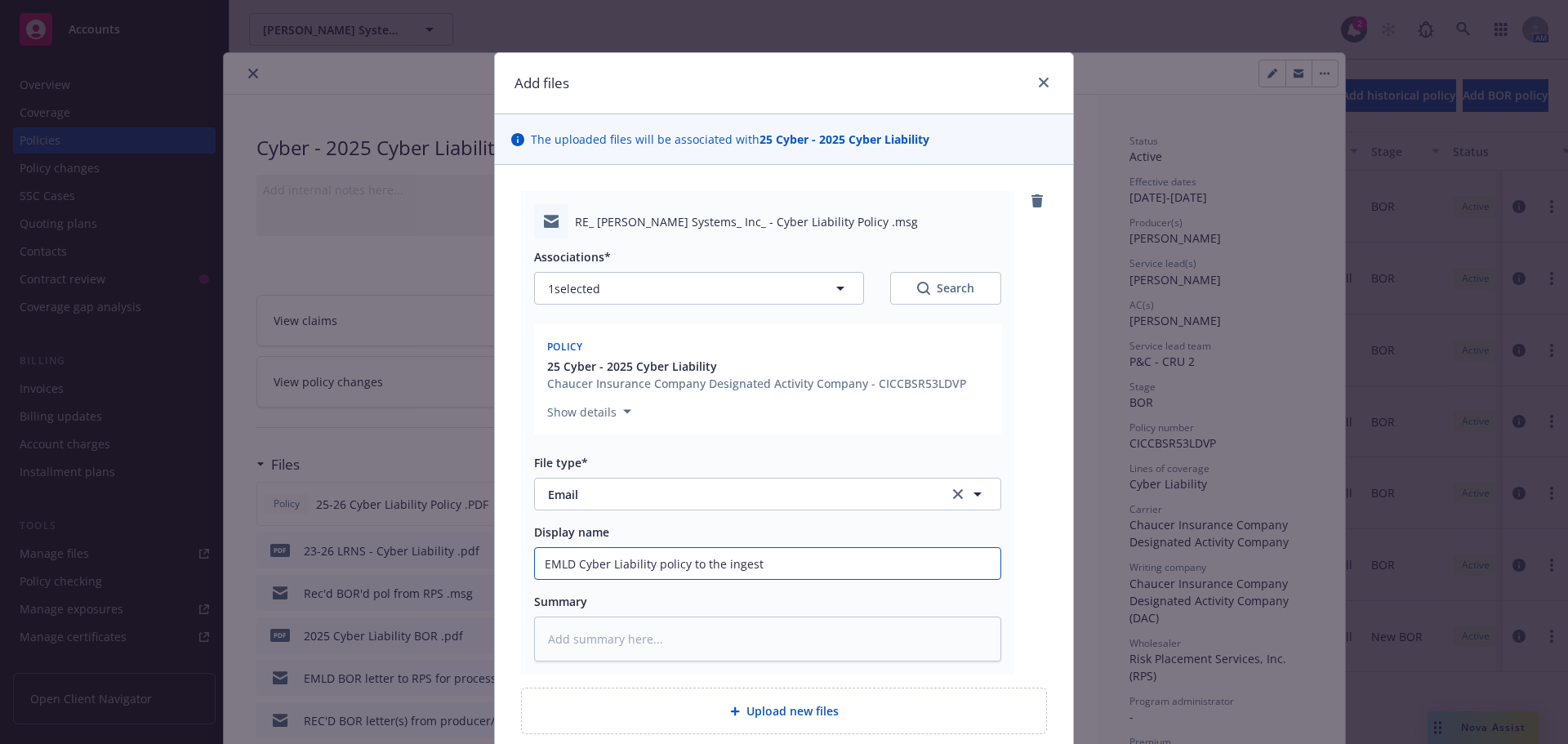
type input "EMLD Cyber Liability policy to the ingesti"
type textarea "x"
type input "EMLD Cyber Liability policy to the ingestio"
type textarea "x"
type input "EMLD Cyber Liability policy to the ingestion"
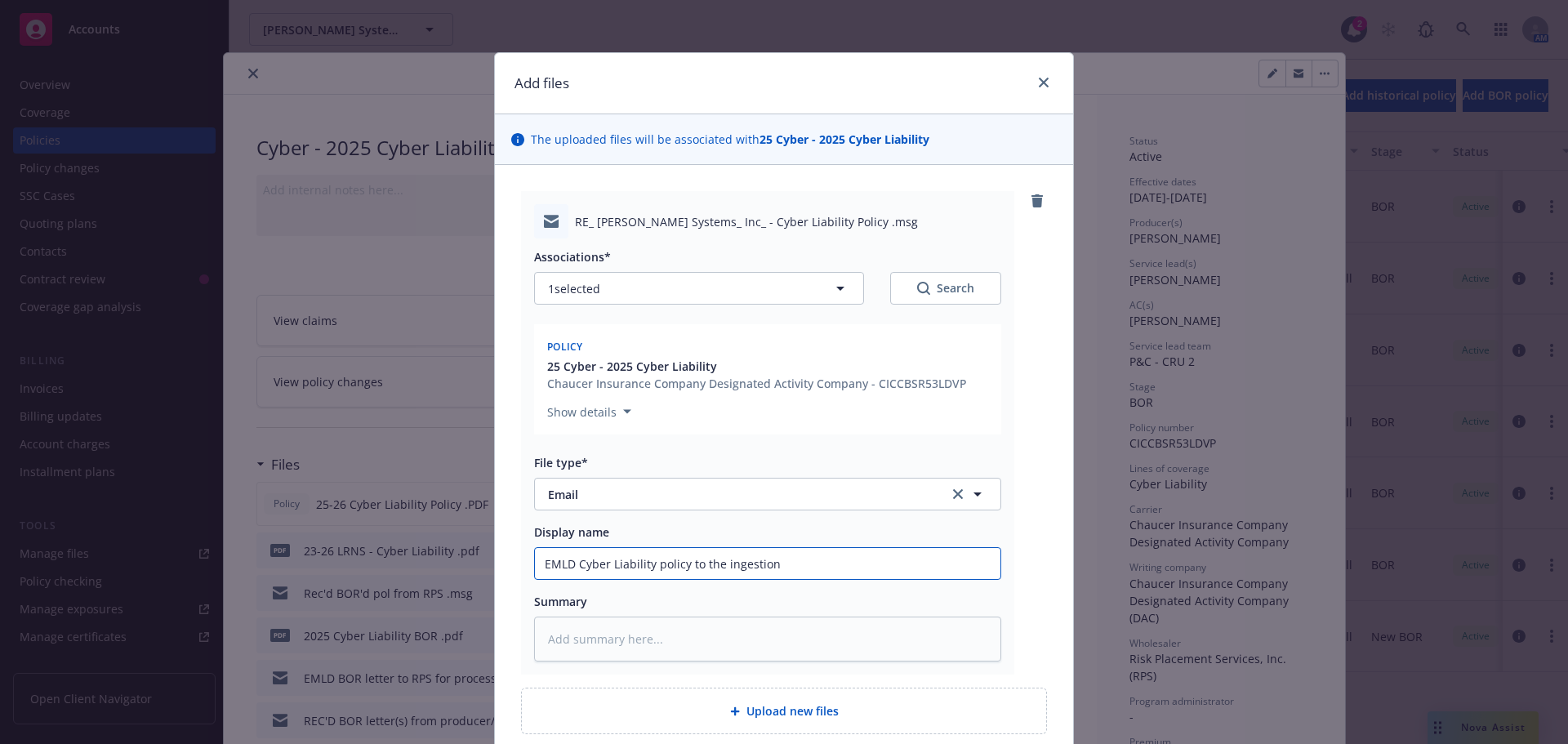
type textarea "x"
type input "EMLD Cyber Liability policy to the ingestion"
type textarea "x"
type input "EMLD Cyber Liability policy to the ingestion t"
type textarea "x"
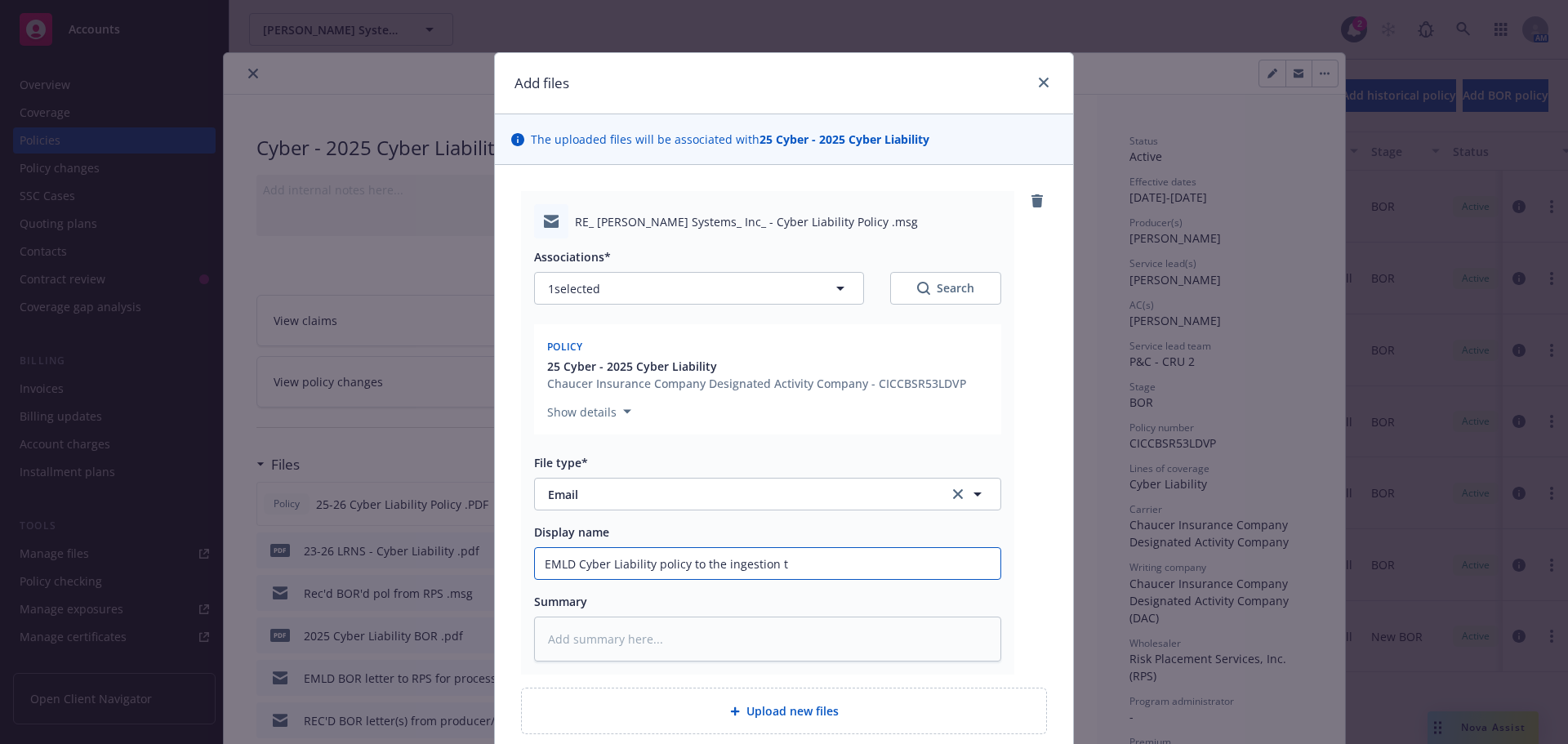
type input "EMLD Cyber Liability policy to the ingestion te"
type textarea "x"
type input "EMLD Cyber Liability policy to the ingestion tea"
type textarea "x"
type input "EMLD Cyber Liability policy to the ingestion team"
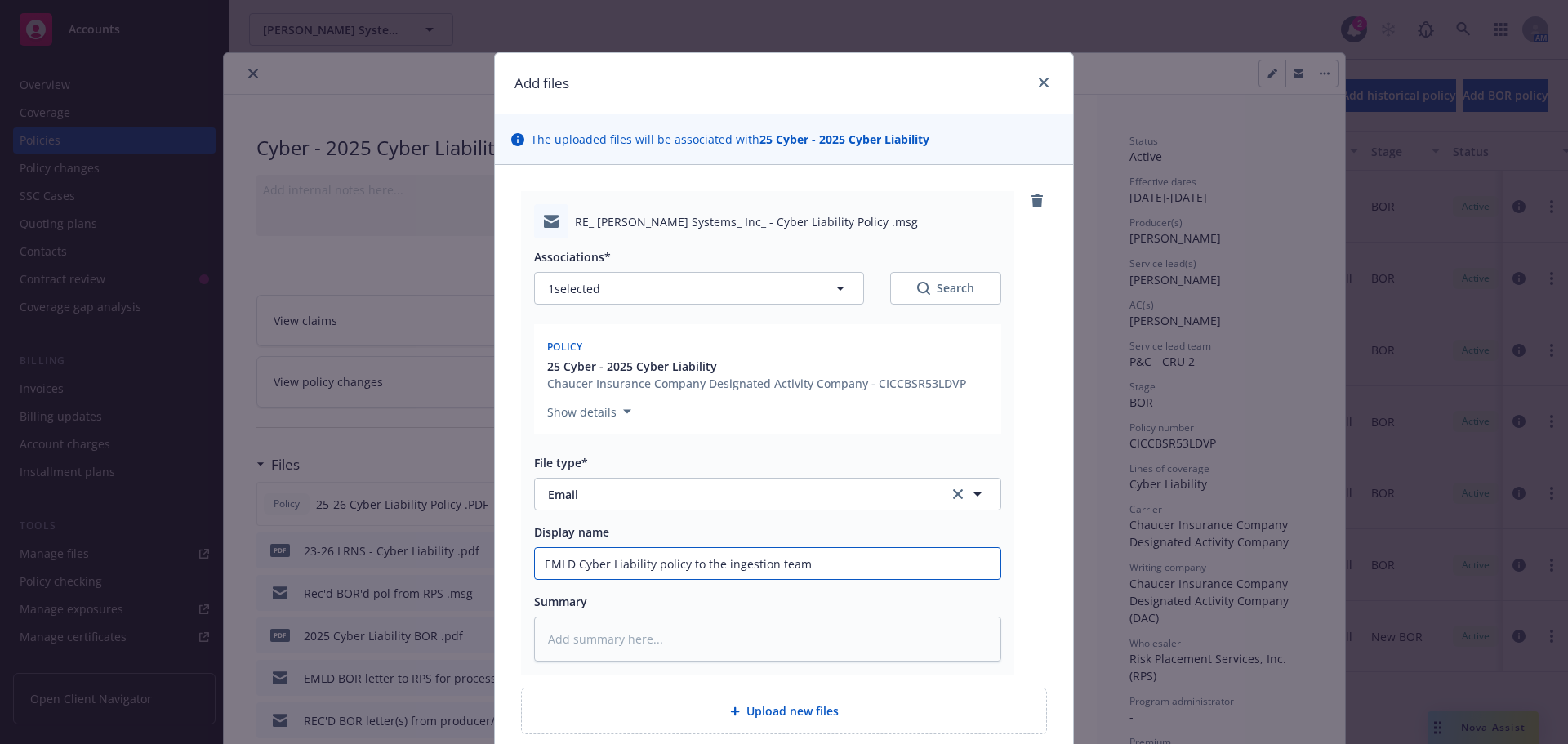
type textarea "x"
type input "EMLD Cyber Liability policy to the ingestion team"
type textarea "x"
type input "EMLD Cyber Liability policy to the ingestion team w"
type textarea "x"
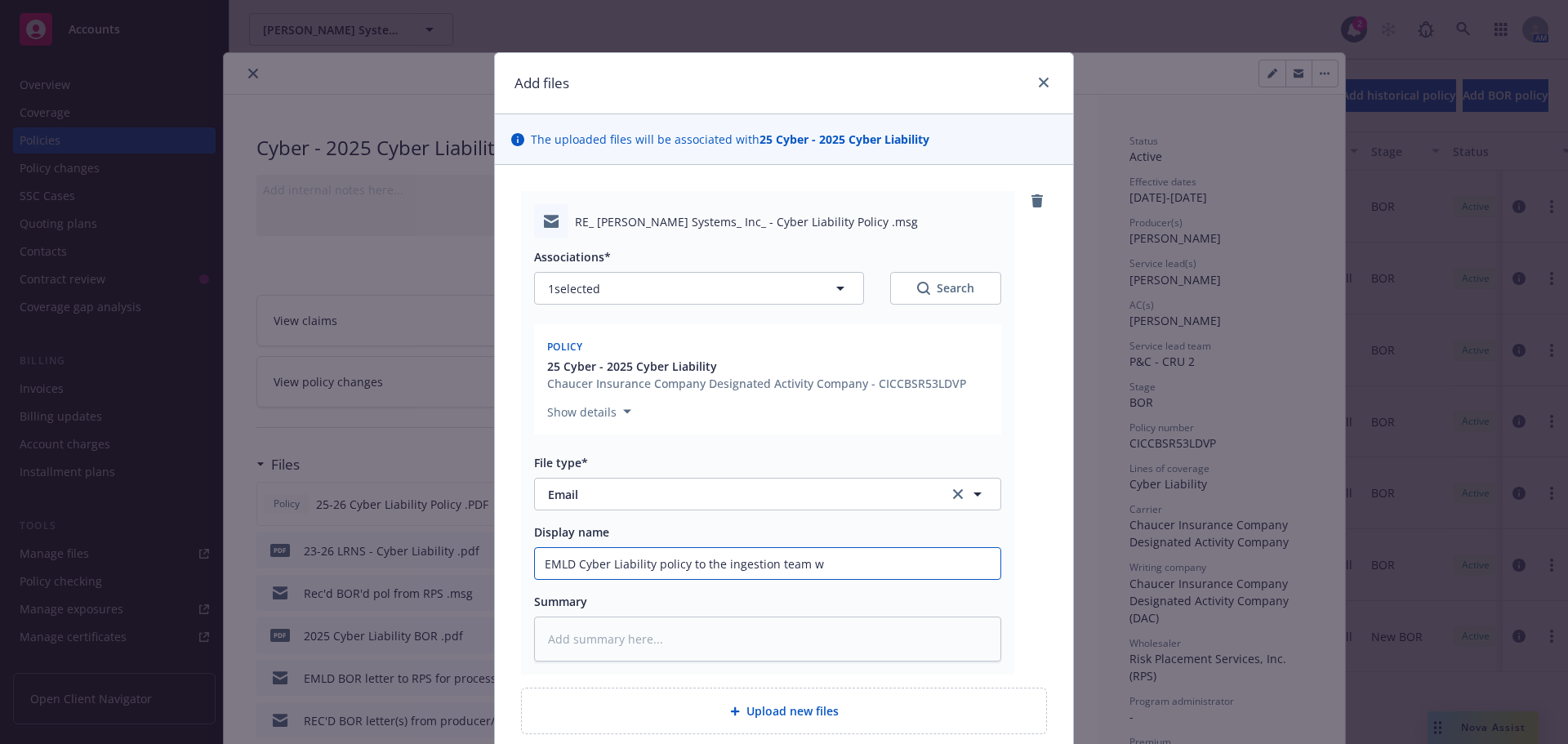
type input "EMLD Cyber Liability policy to the ingestion team w/"
type textarea "x"
type input "EMLD Cyber Liability policy to the ingestion team w/i"
type textarea "x"
type input "EMLD Cyber Liability policy to the ingestion team w/in"
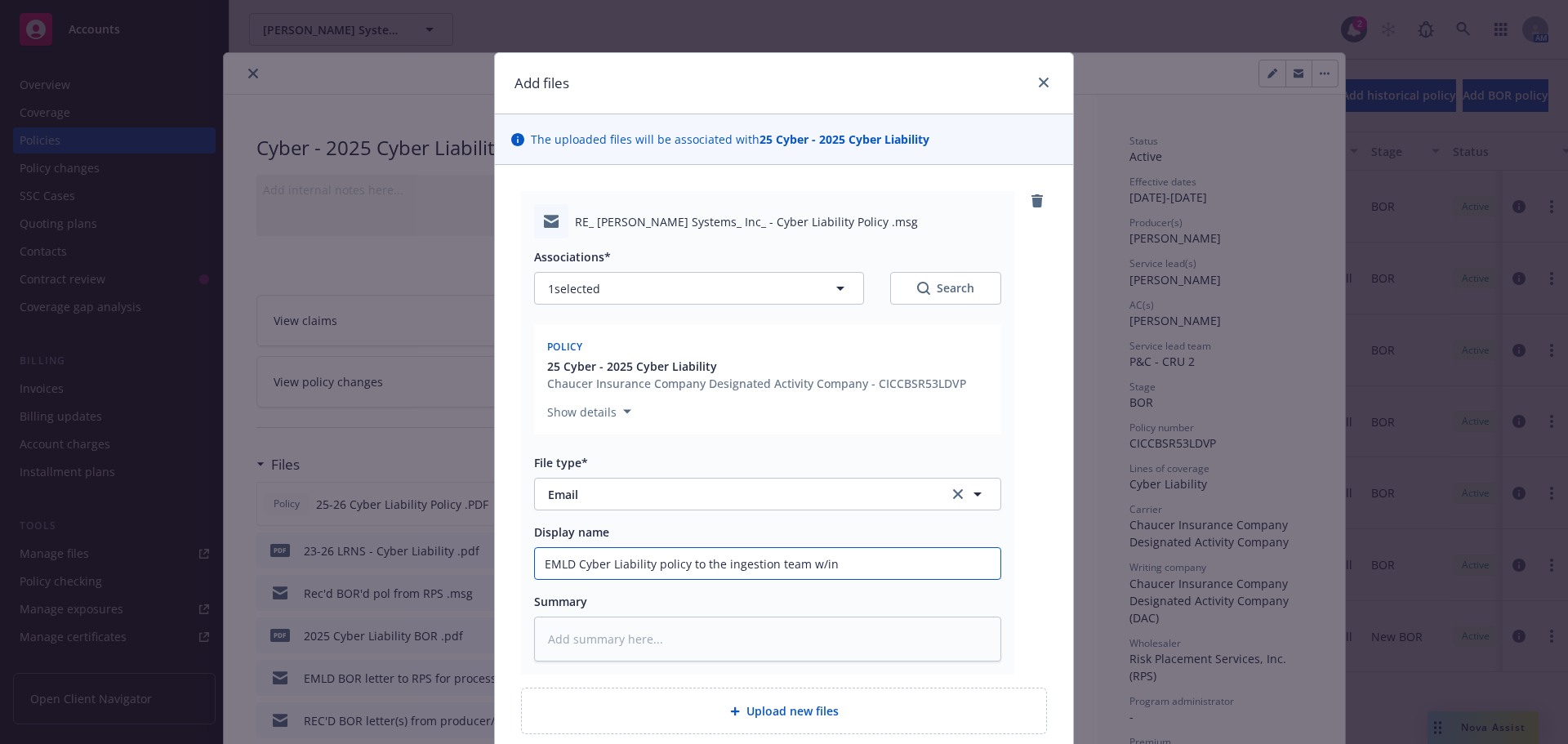
type textarea "x"
type input "EMLD Cyber Liability policy to the ingestion team w/ins"
type textarea "x"
type input "EMLD Cyber Liability policy to the ingestion team w/inst"
type textarea "x"
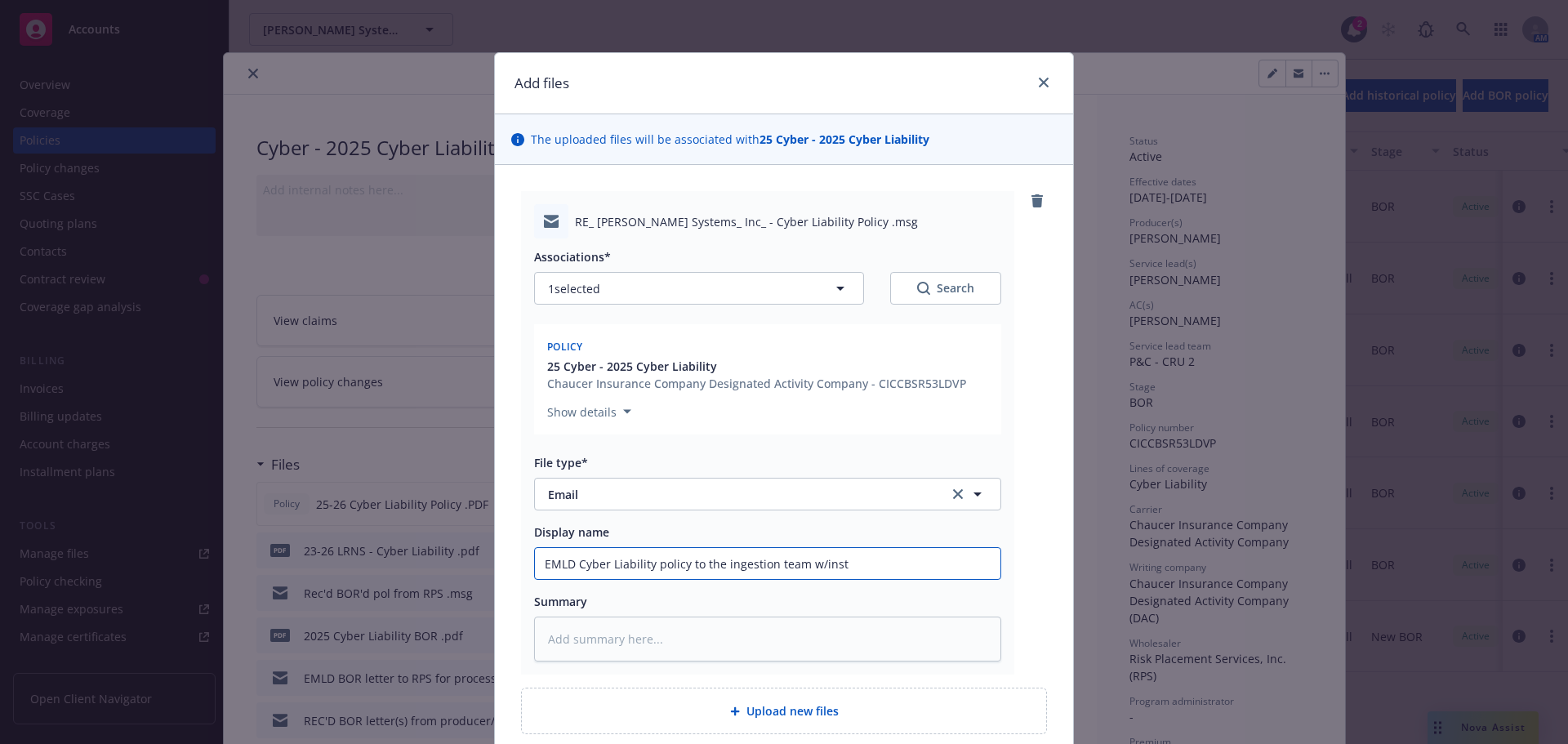
type input "EMLD Cyber Liability policy to the ingestion team w/instr"
type textarea "x"
type input "EMLD Cyber Liability policy to the ingestion team w/instru"
type textarea "x"
type input "EMLD Cyber Liability policy to the ingestion team w/instruc"
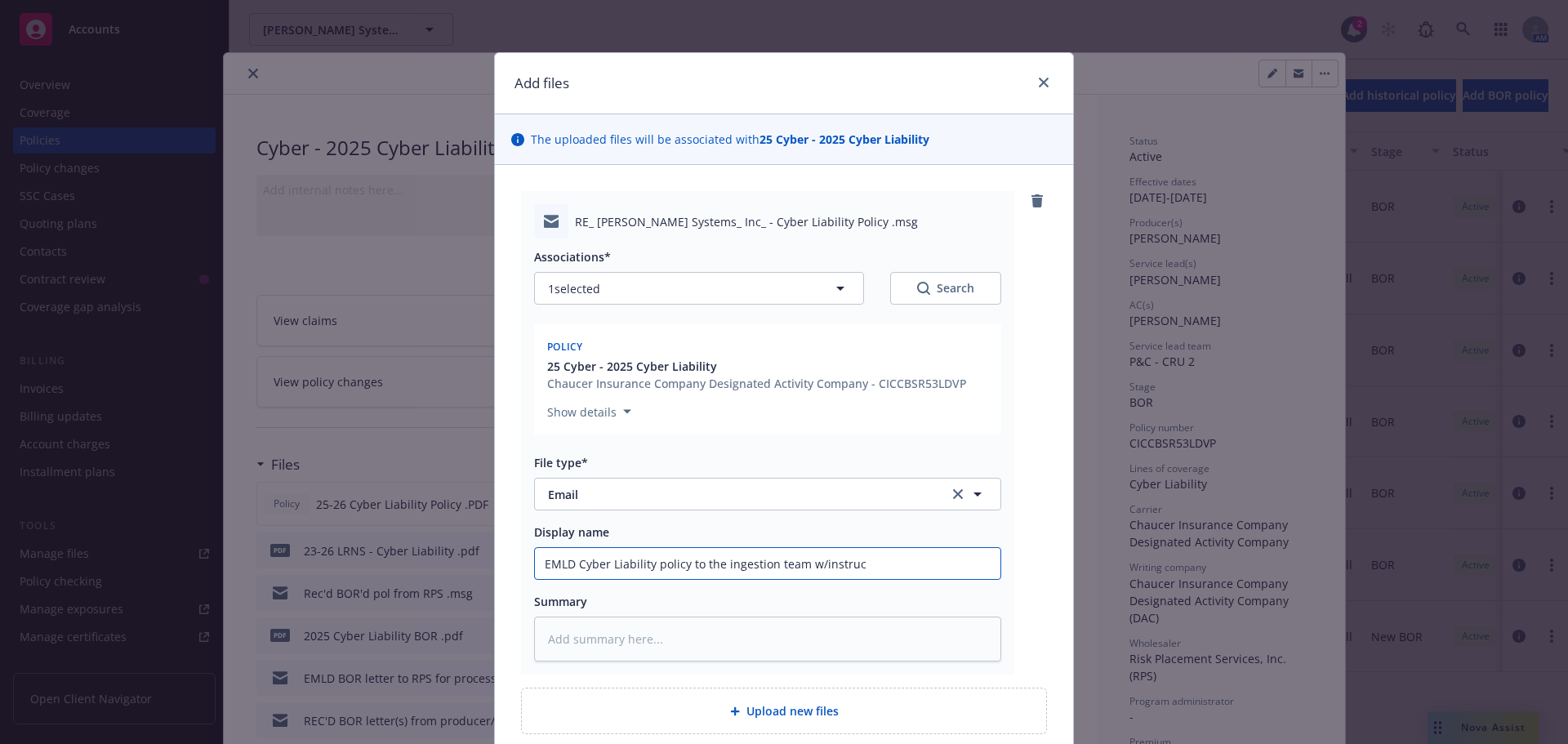
type textarea "x"
type input "EMLD Cyber Liability policy to the ingestion team w/instruct"
type textarea "x"
type input "EMLD Cyber Liability policy to the ingestion team w/instructi"
type textarea "x"
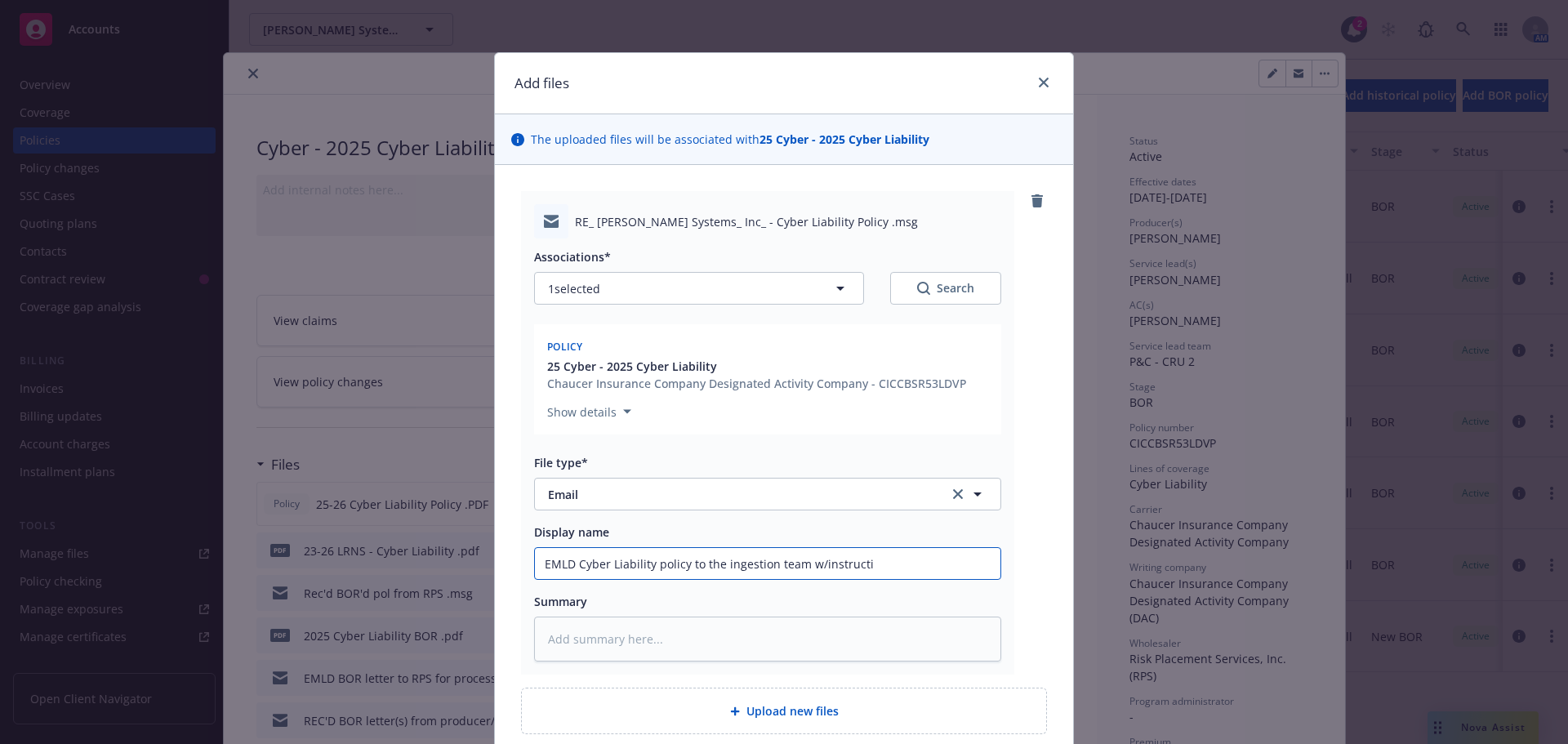
type input "EMLD Cyber Liability policy to the ingestion team w/instructio"
type textarea "x"
type input "EMLD Cyber Liability policy to the ingestion team w/instruction"
type textarea "x"
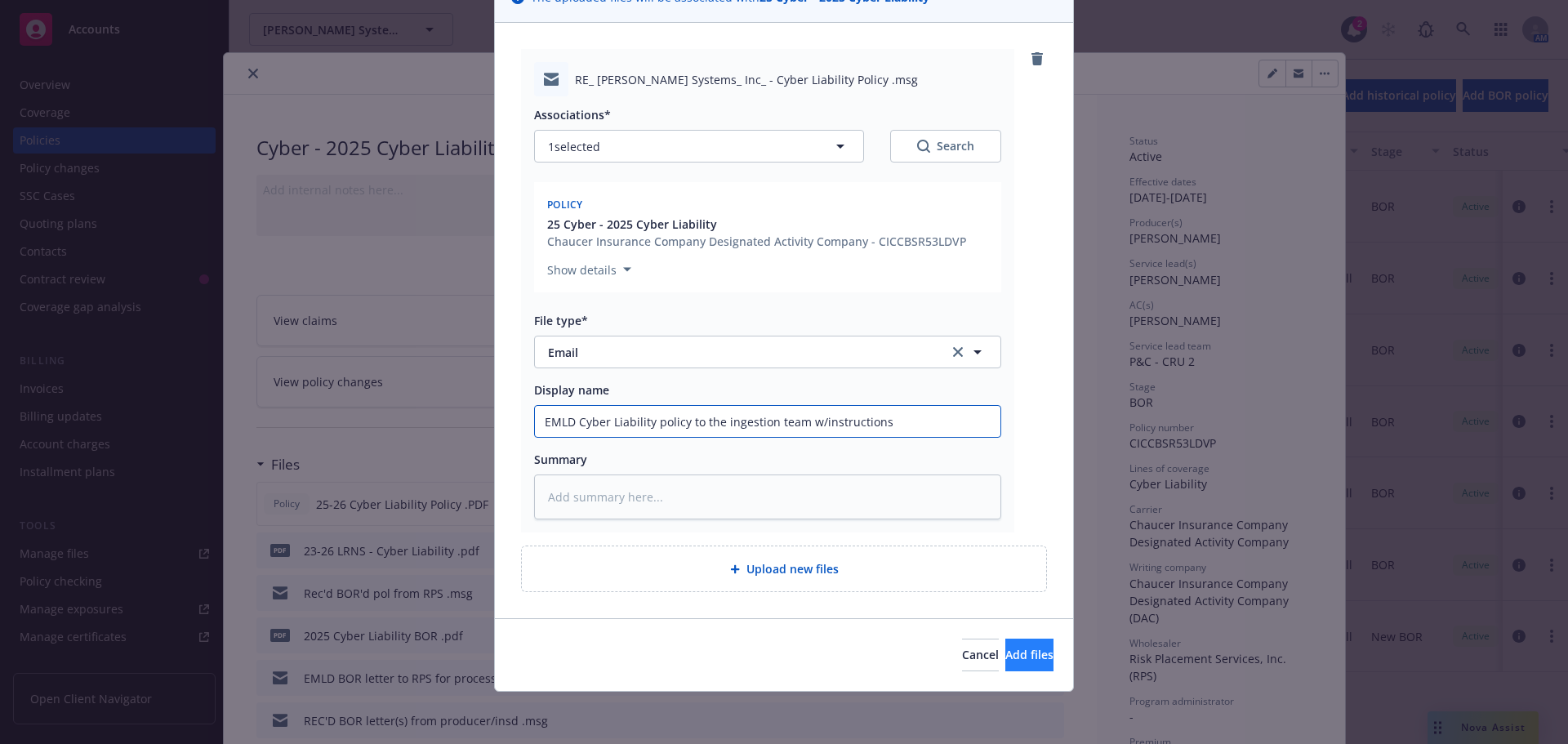
type input "EMLD Cyber Liability policy to the ingestion team w/instructions"
click at [1005, 652] on button "Add files" at bounding box center [1029, 654] width 48 height 32
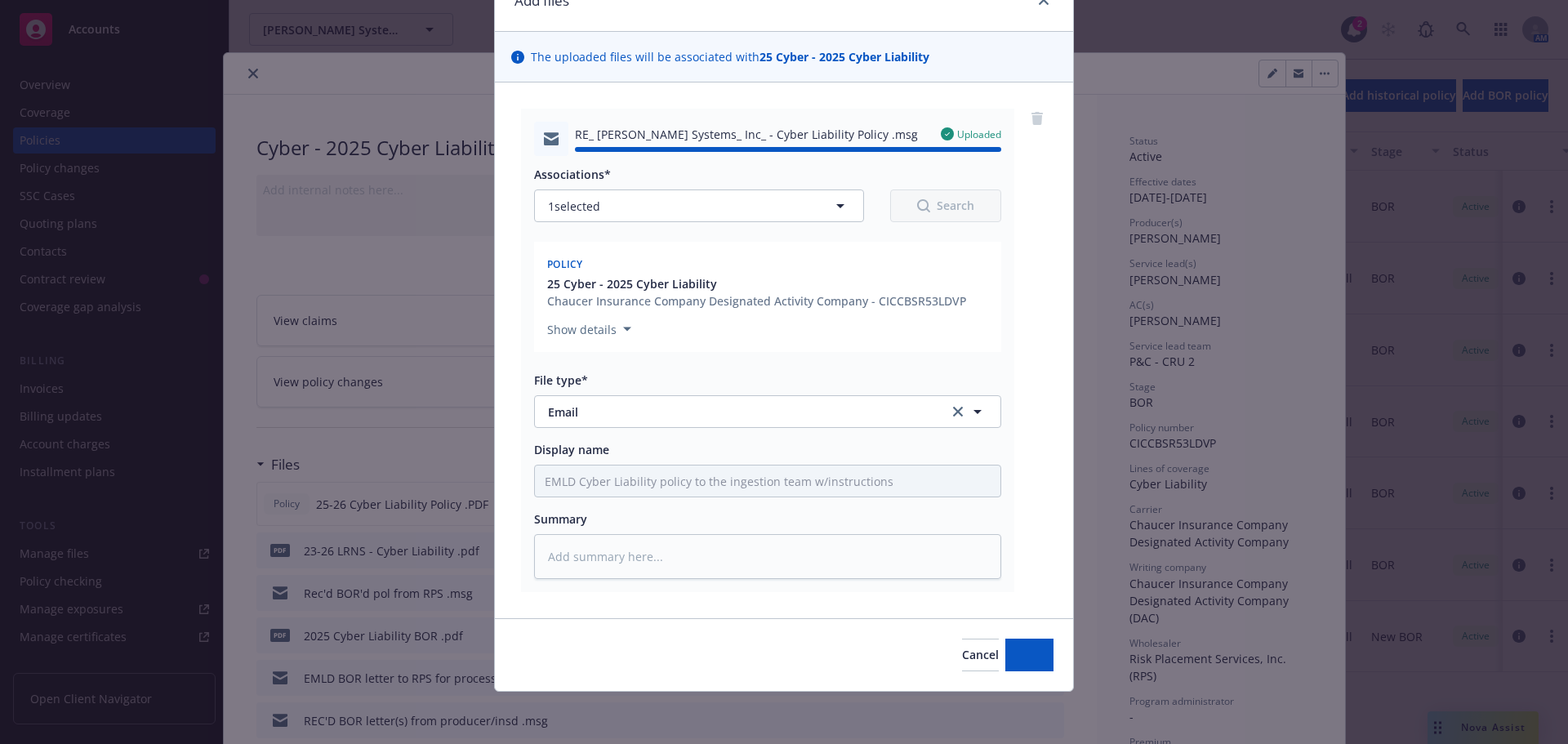
type textarea "x"
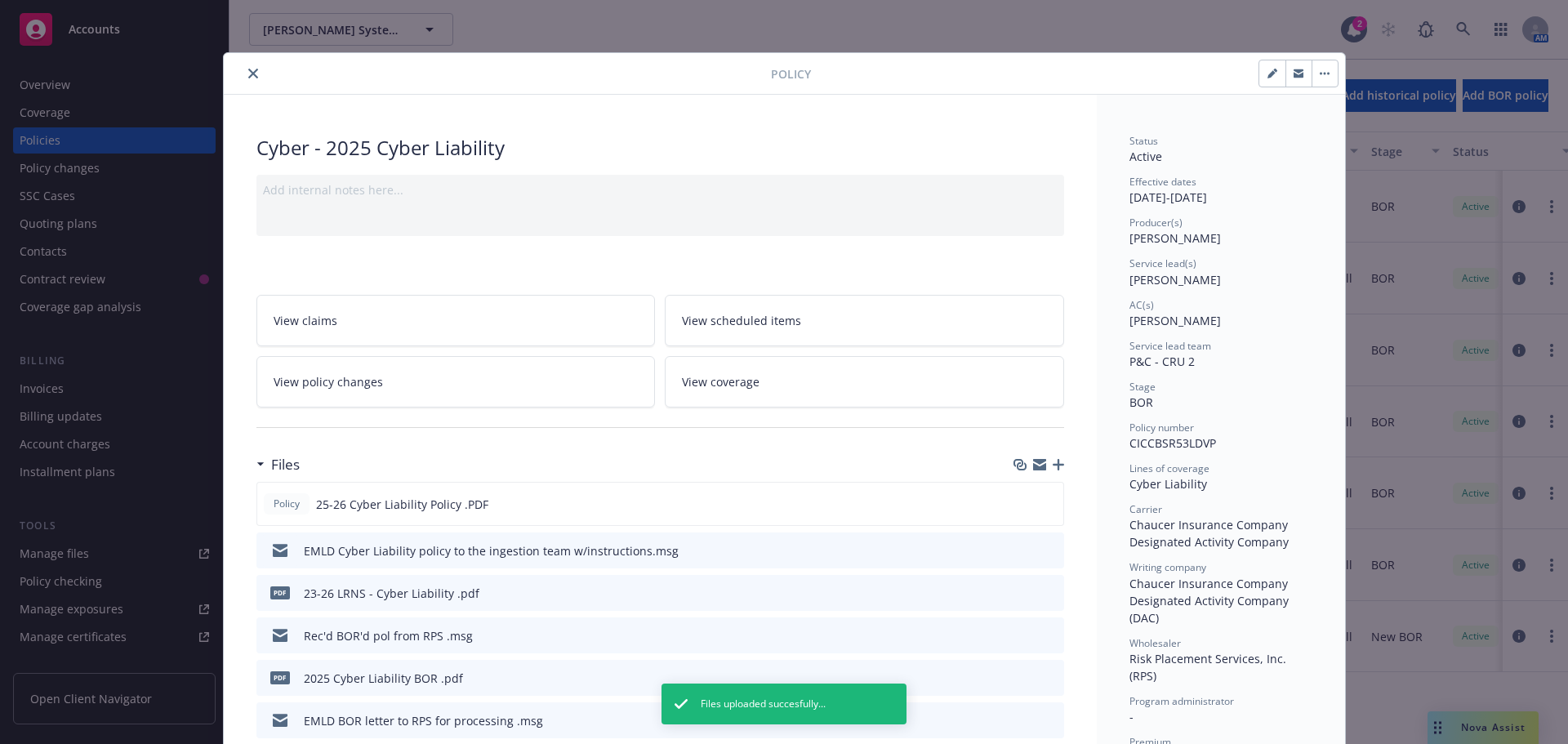
click at [247, 68] on button "close" at bounding box center [253, 74] width 20 height 20
